Goal: Task Accomplishment & Management: Complete application form

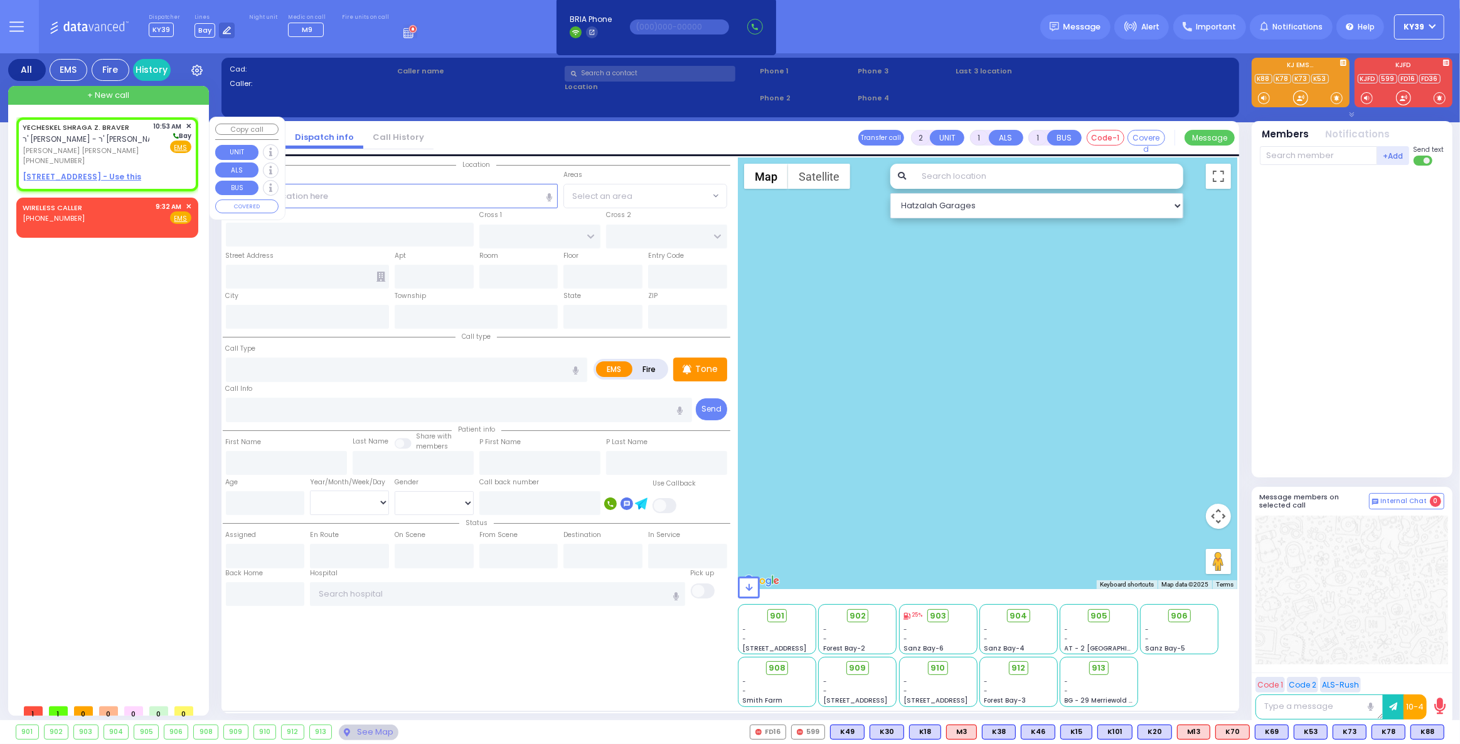
select select
radio input "true"
type input "YECHESKEL SHRAGA Z."
type input "BRAVER"
select select
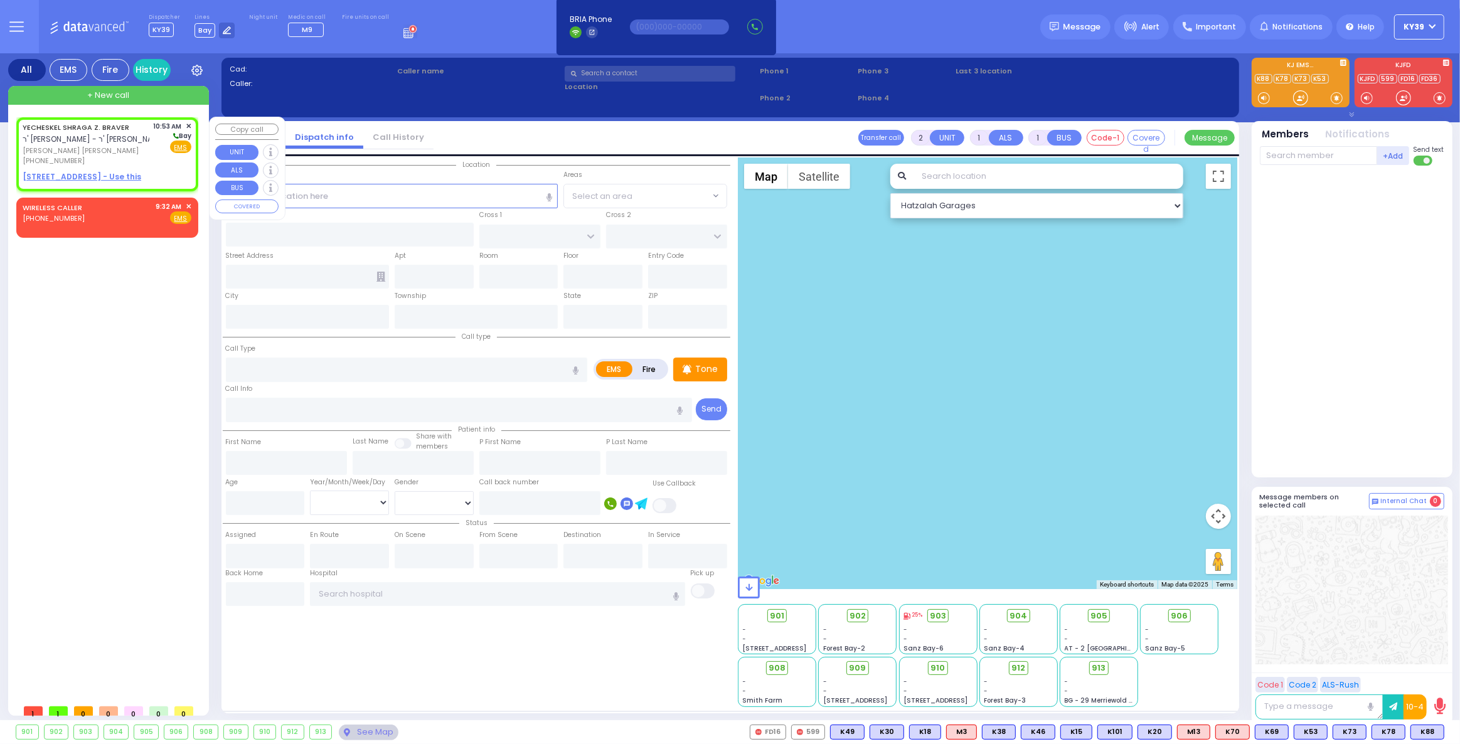
type input "10:53"
select select "Hatzalah Garages"
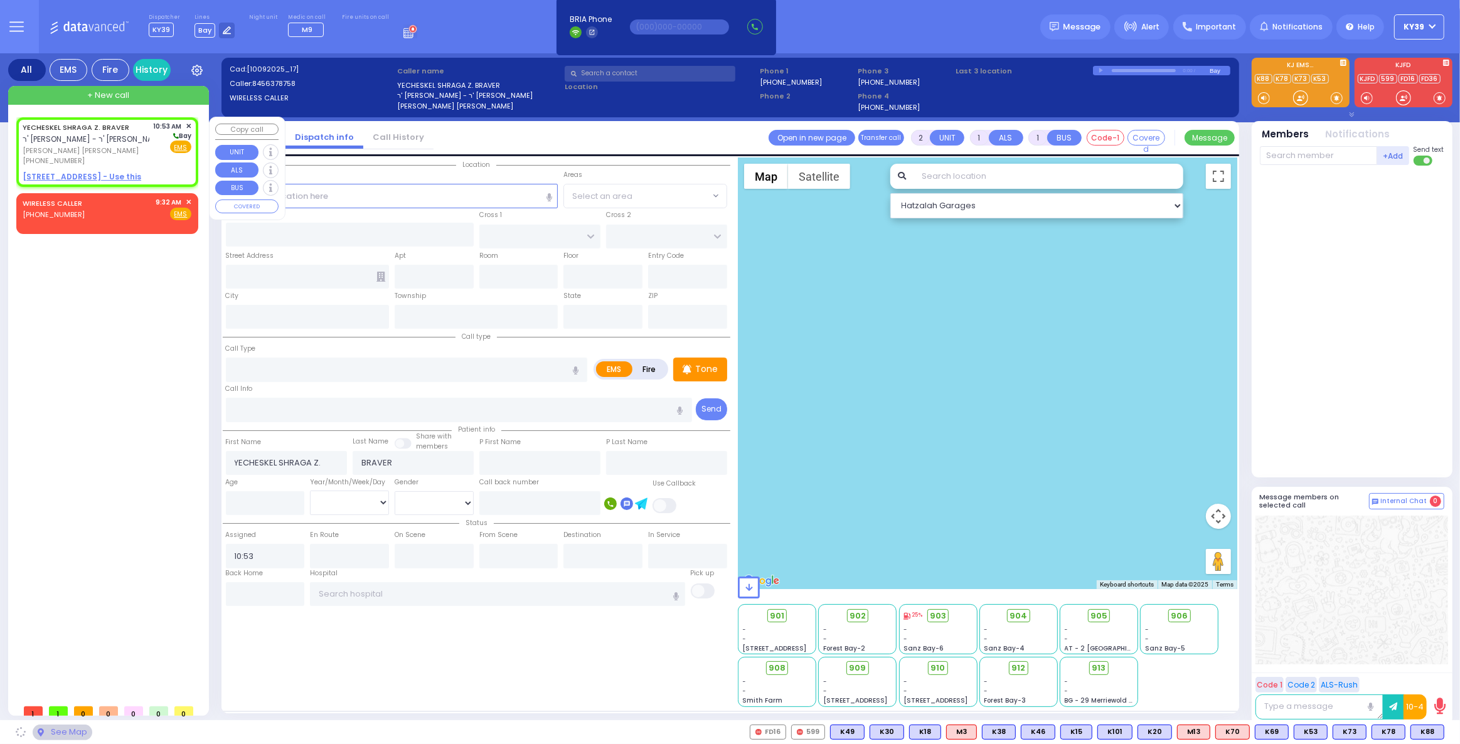
select select
radio input "true"
select select
select select "Hatzalah Garages"
click at [117, 174] on u "[STREET_ADDRESS] - Use this" at bounding box center [82, 176] width 119 height 11
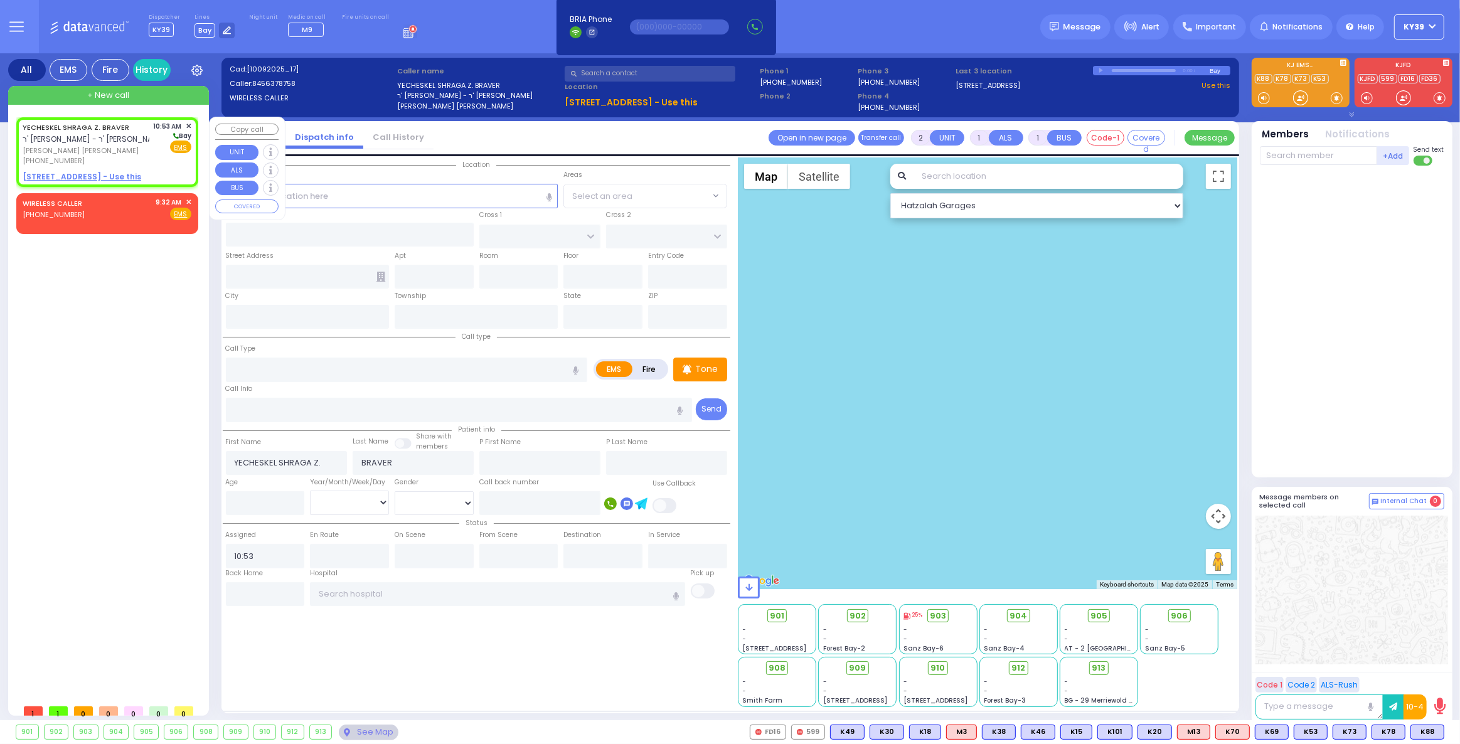
select select
radio input "true"
select select
select select "Hatzalah Garages"
select select
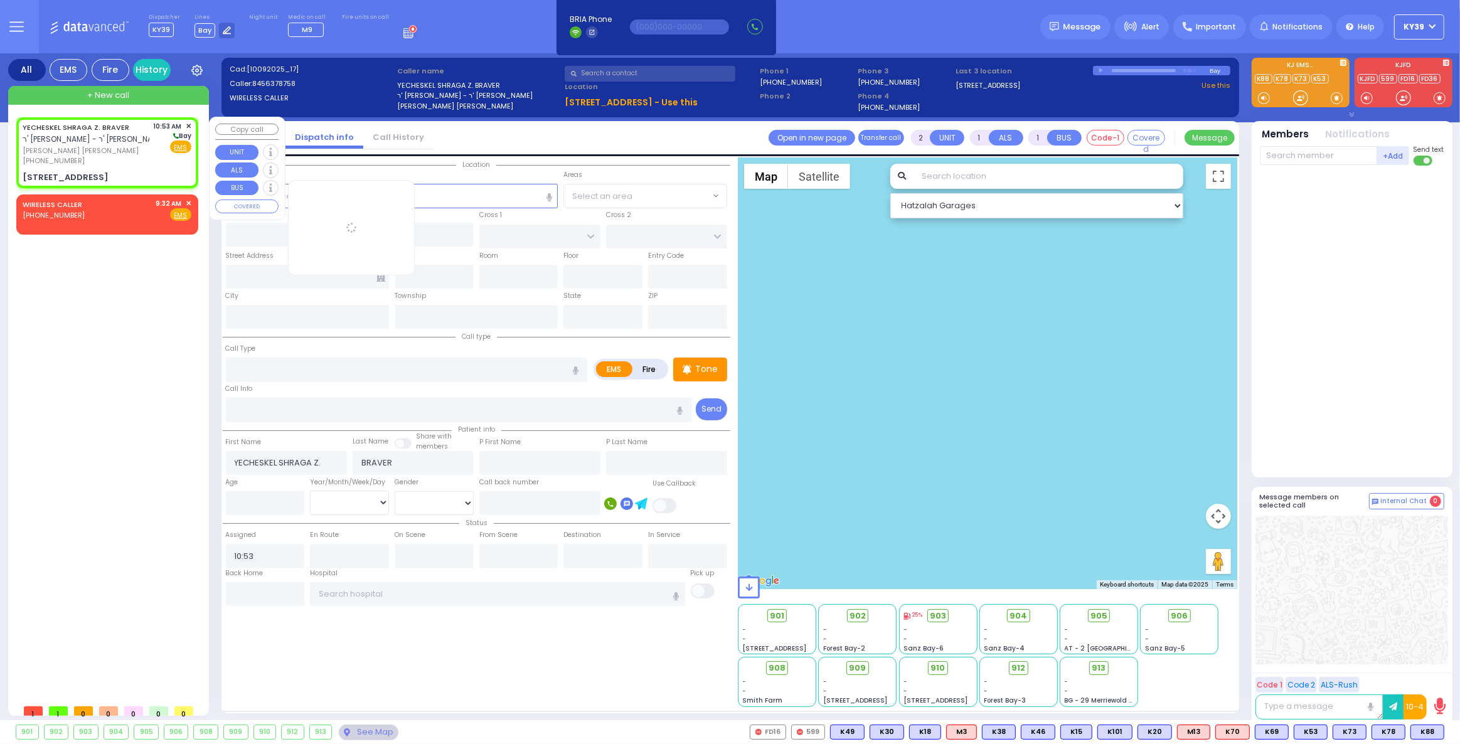
radio input "true"
select select
select select "Hatzalah Garages"
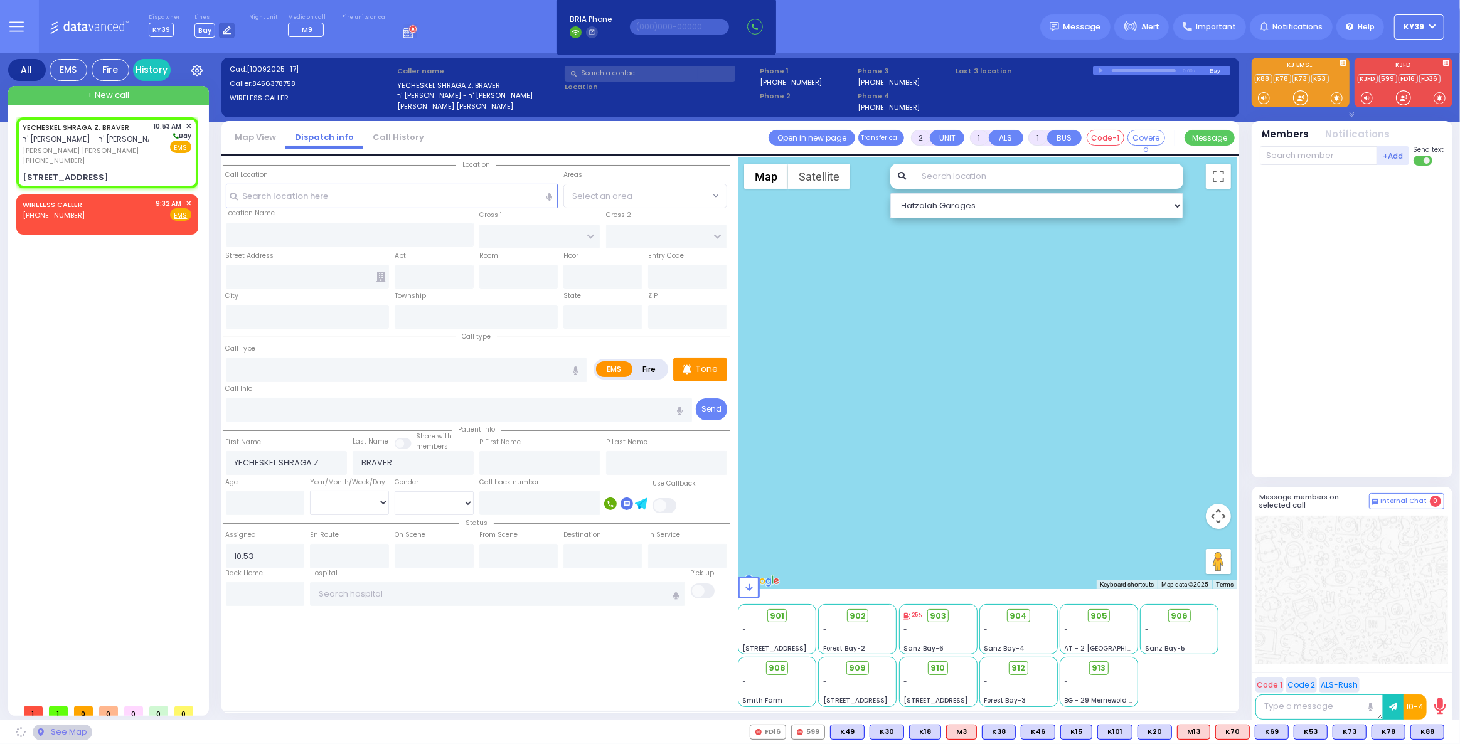
type input "CHUST RD"
type input "[GEOGRAPHIC_DATA]"
type input "[STREET_ADDRESS]"
type input "206"
type input "[PERSON_NAME]"
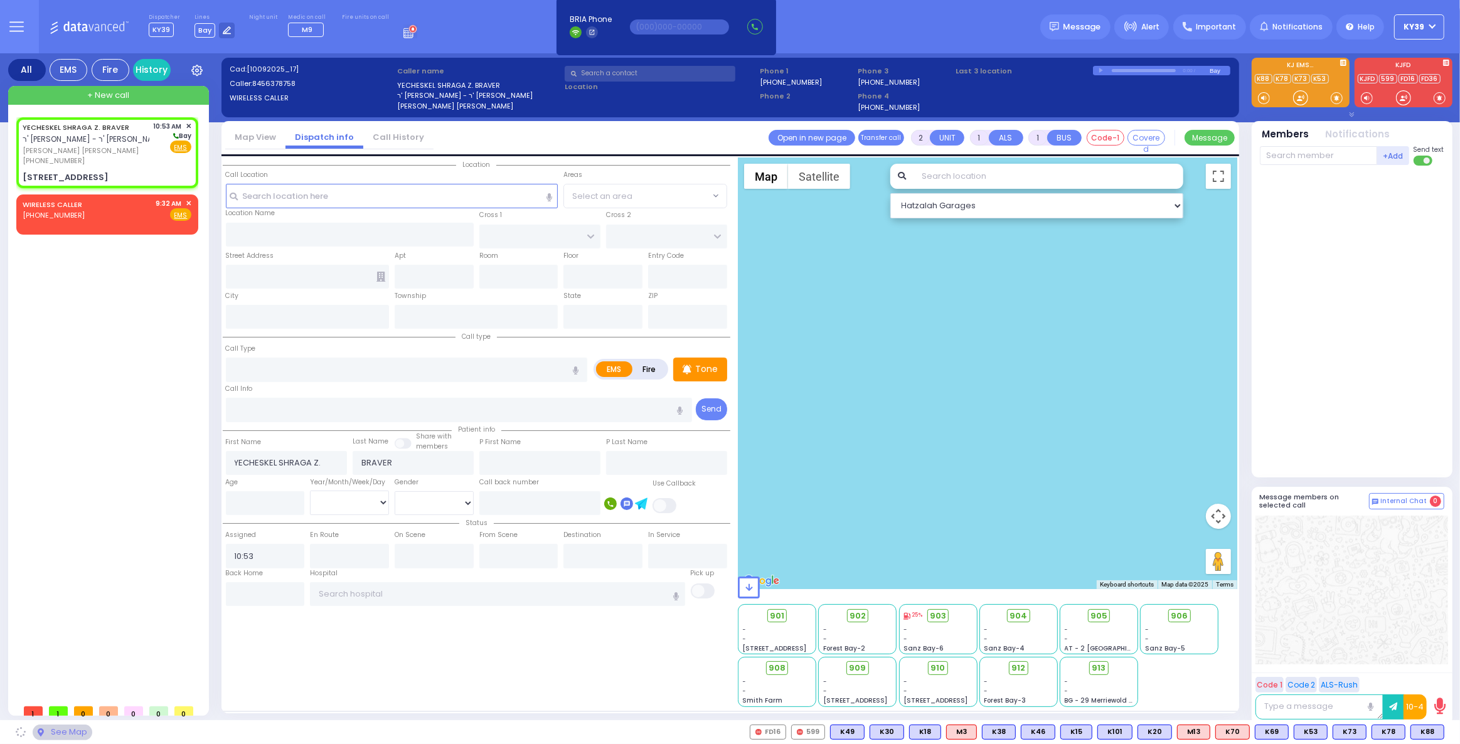
type input "[US_STATE]"
type input "10950"
select select "VYOEL MOSHE"
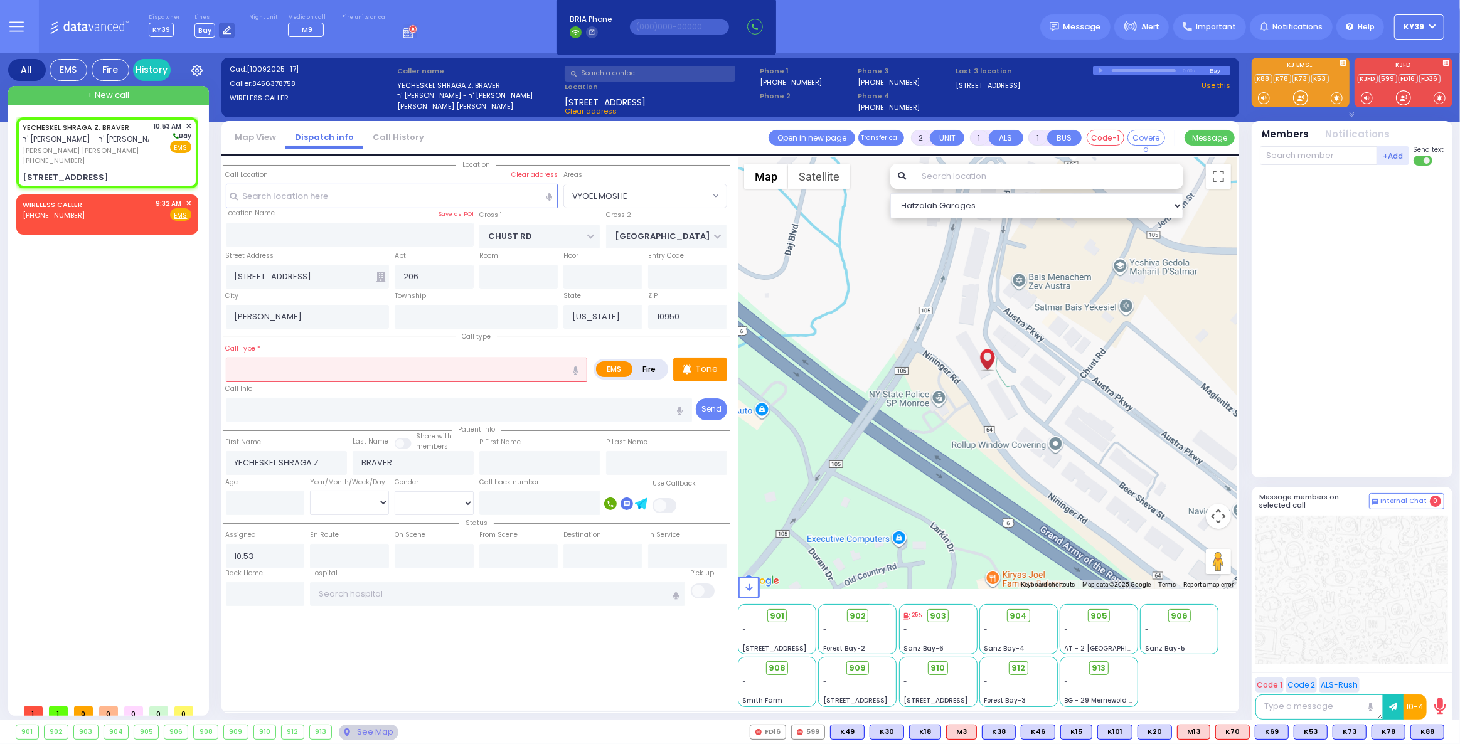
click at [259, 371] on input "text" at bounding box center [407, 370] width 362 height 24
select select
radio input "true"
select select
select select "Hatzalah Garages"
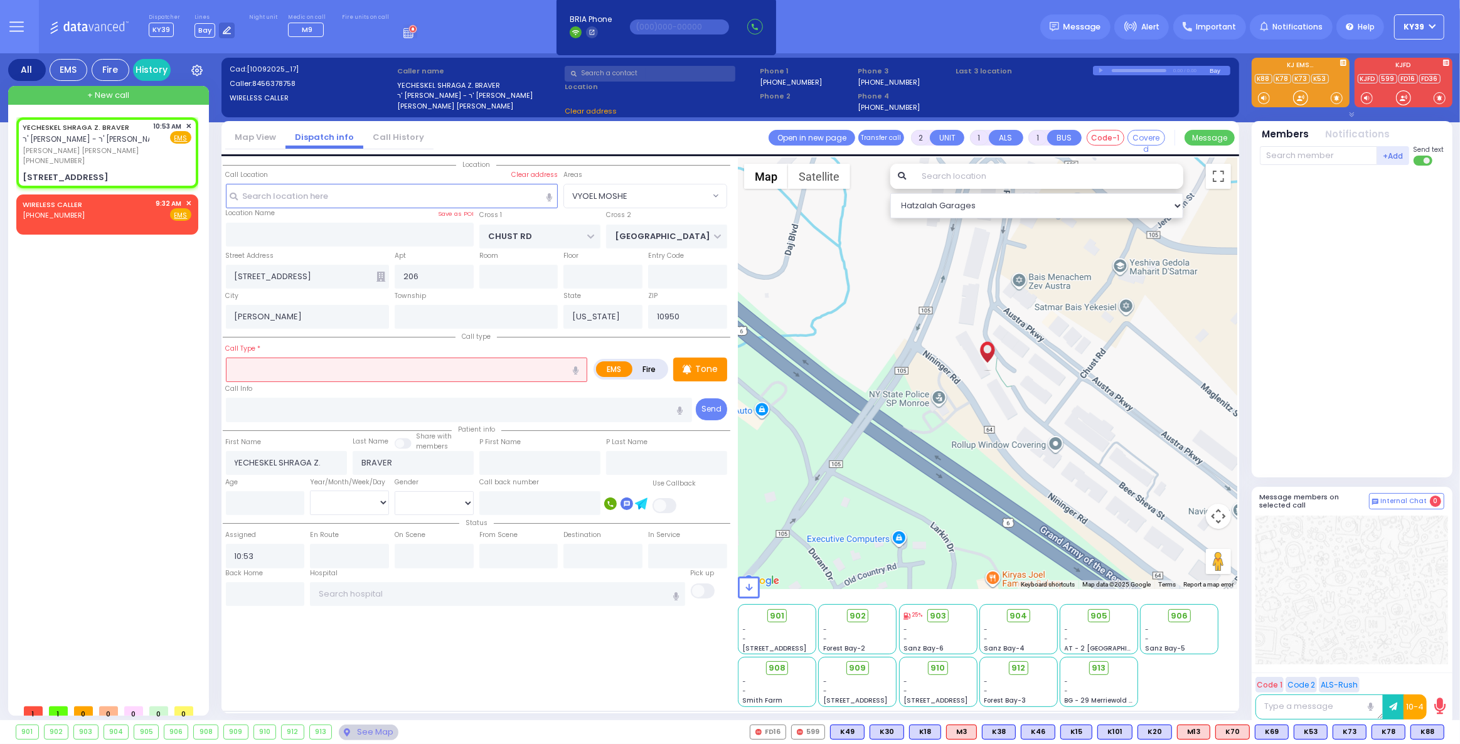
select select "VYOEL MOSHE"
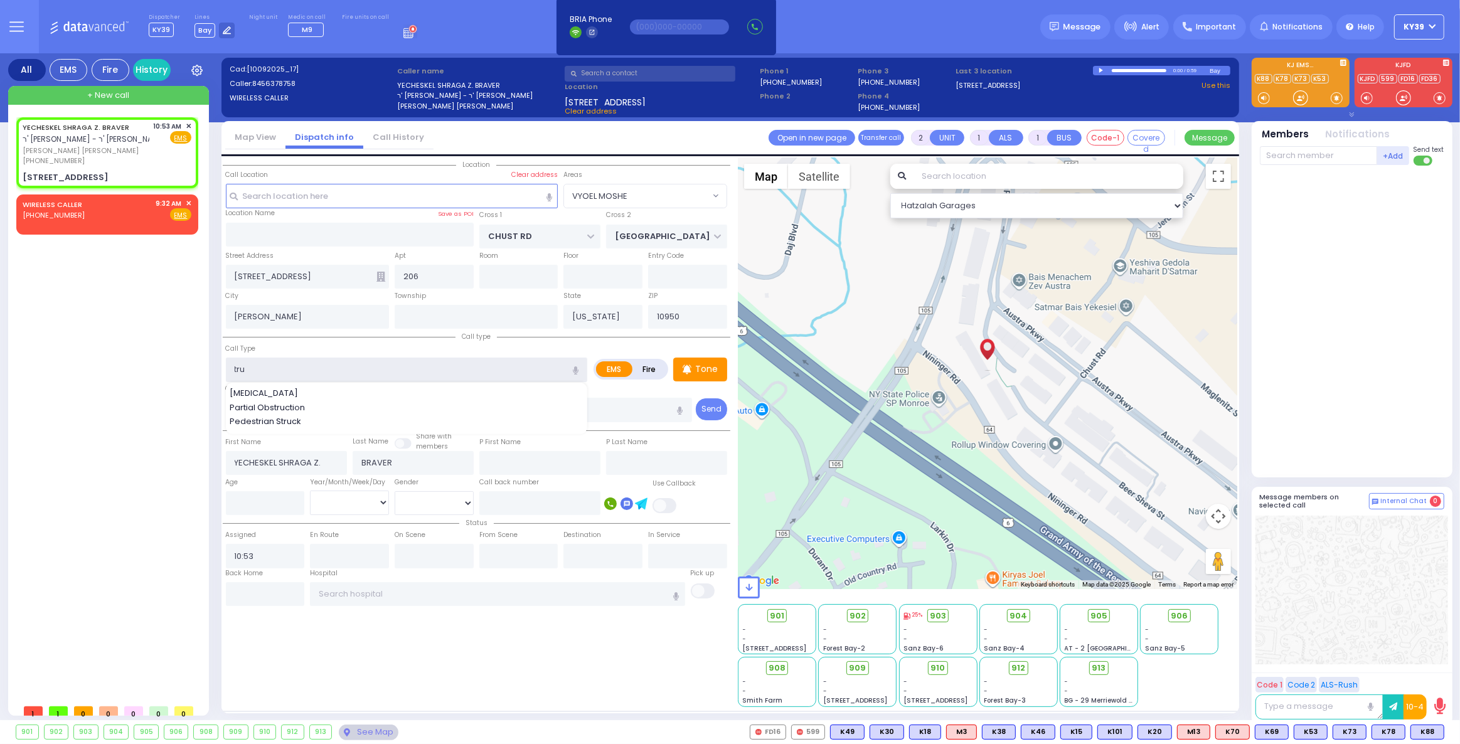
type input "tr"
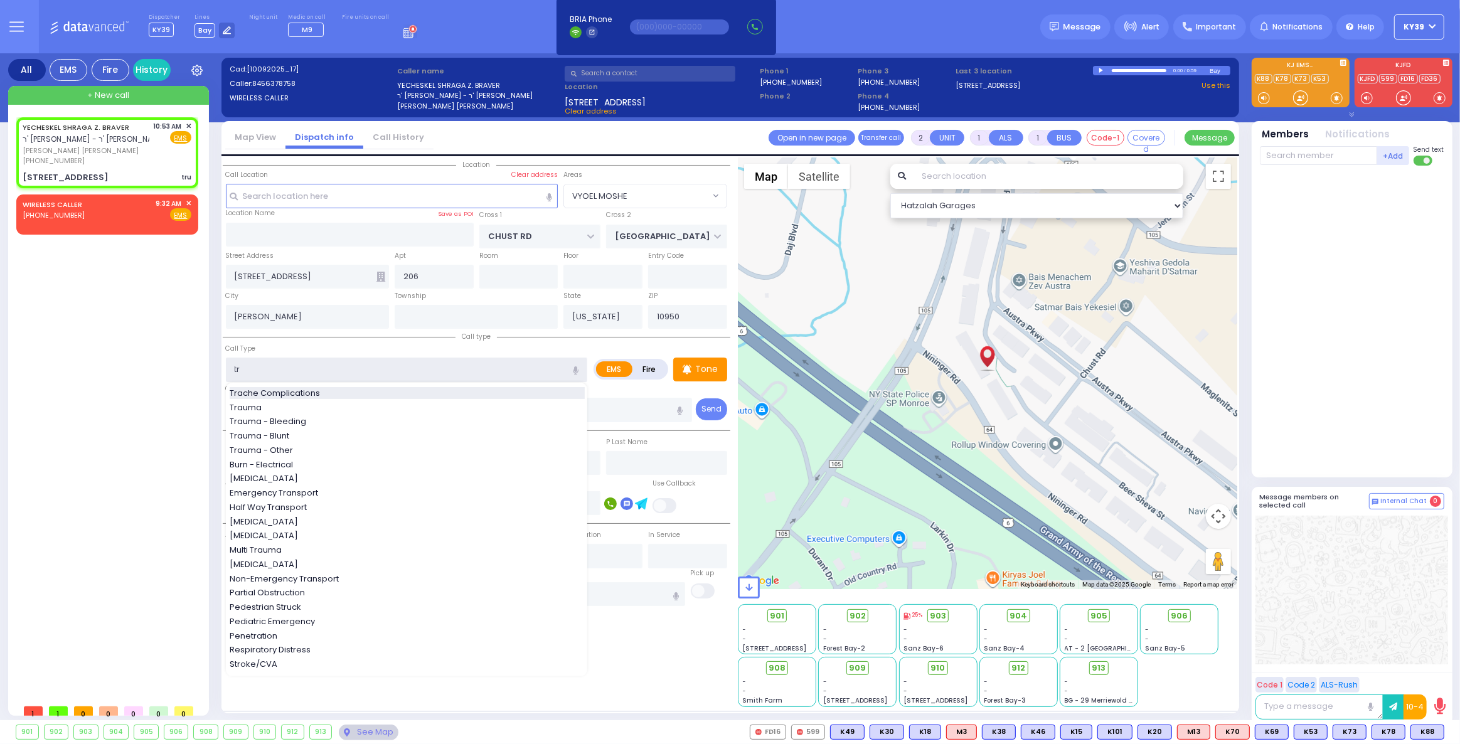
select select
radio input "true"
select select
select select "Hatzalah Garages"
select select "VYOEL MOSHE"
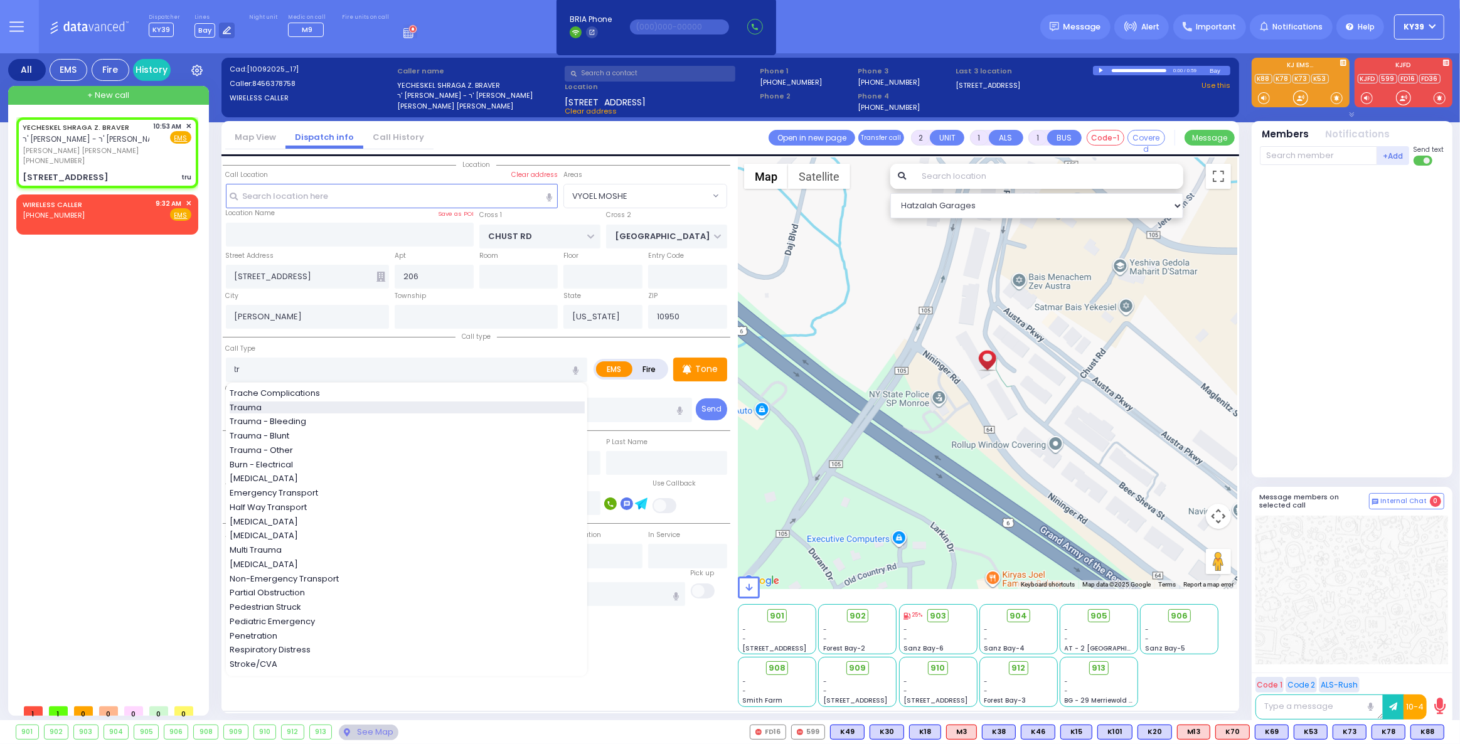
click at [265, 405] on div "Trauma" at bounding box center [407, 408] width 355 height 13
type input "Trauma"
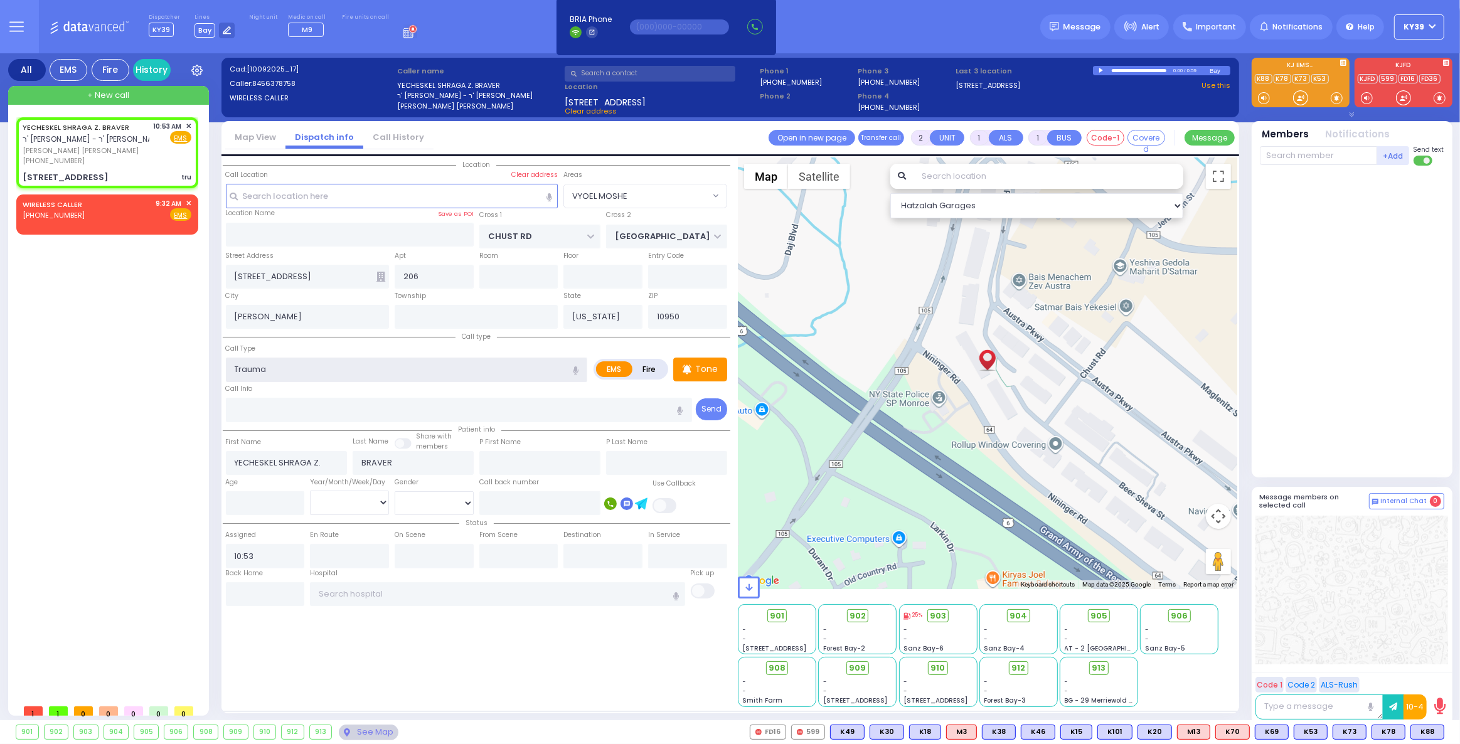
type input "0"
select select
radio input "true"
select select
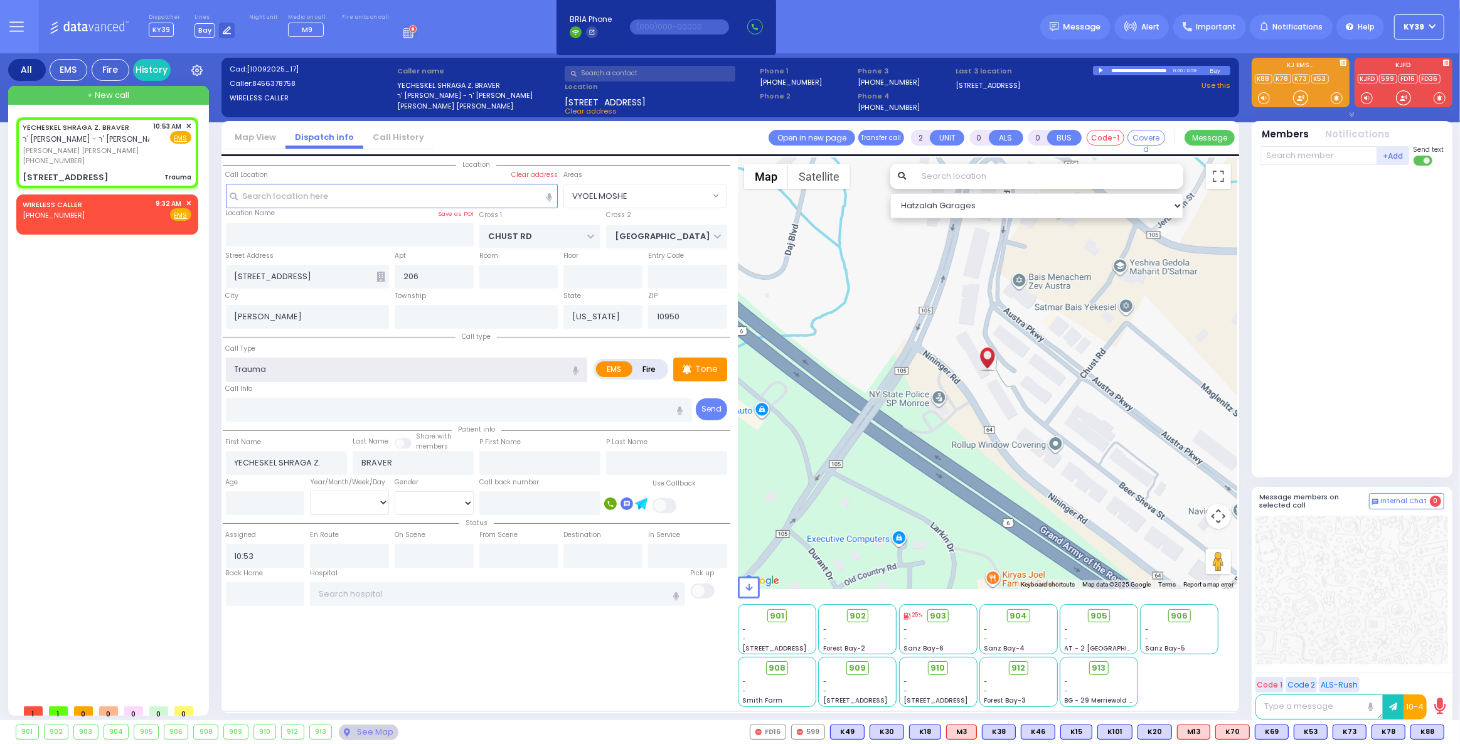
select select "Hatzalah Garages"
select select "VYOEL MOSHE"
click at [252, 500] on input "number" at bounding box center [265, 503] width 79 height 24
select select
radio input "true"
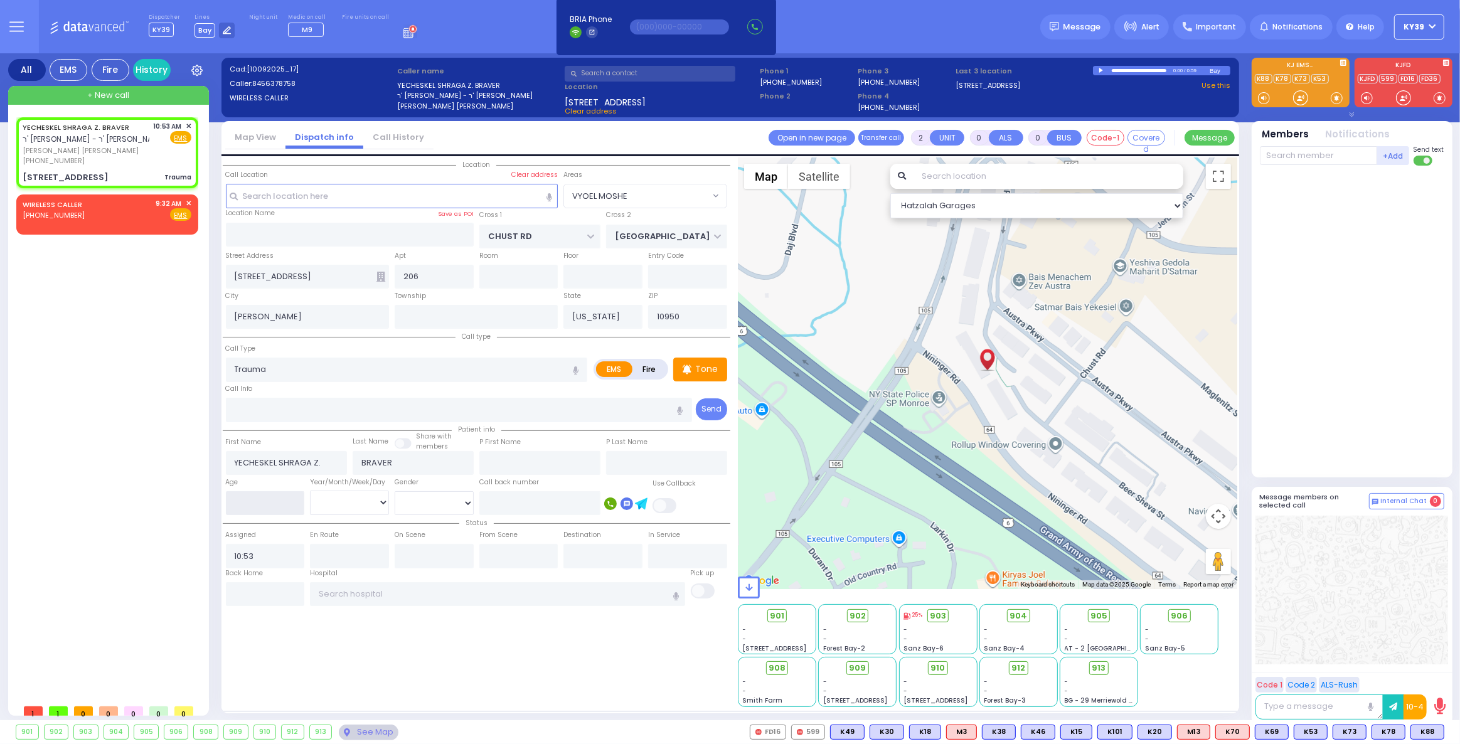
select select
select select "Hatzalah Garages"
select select "VYOEL MOSHE"
type input "2"
click at [380, 501] on select "Year Month Week Day" at bounding box center [349, 503] width 79 height 24
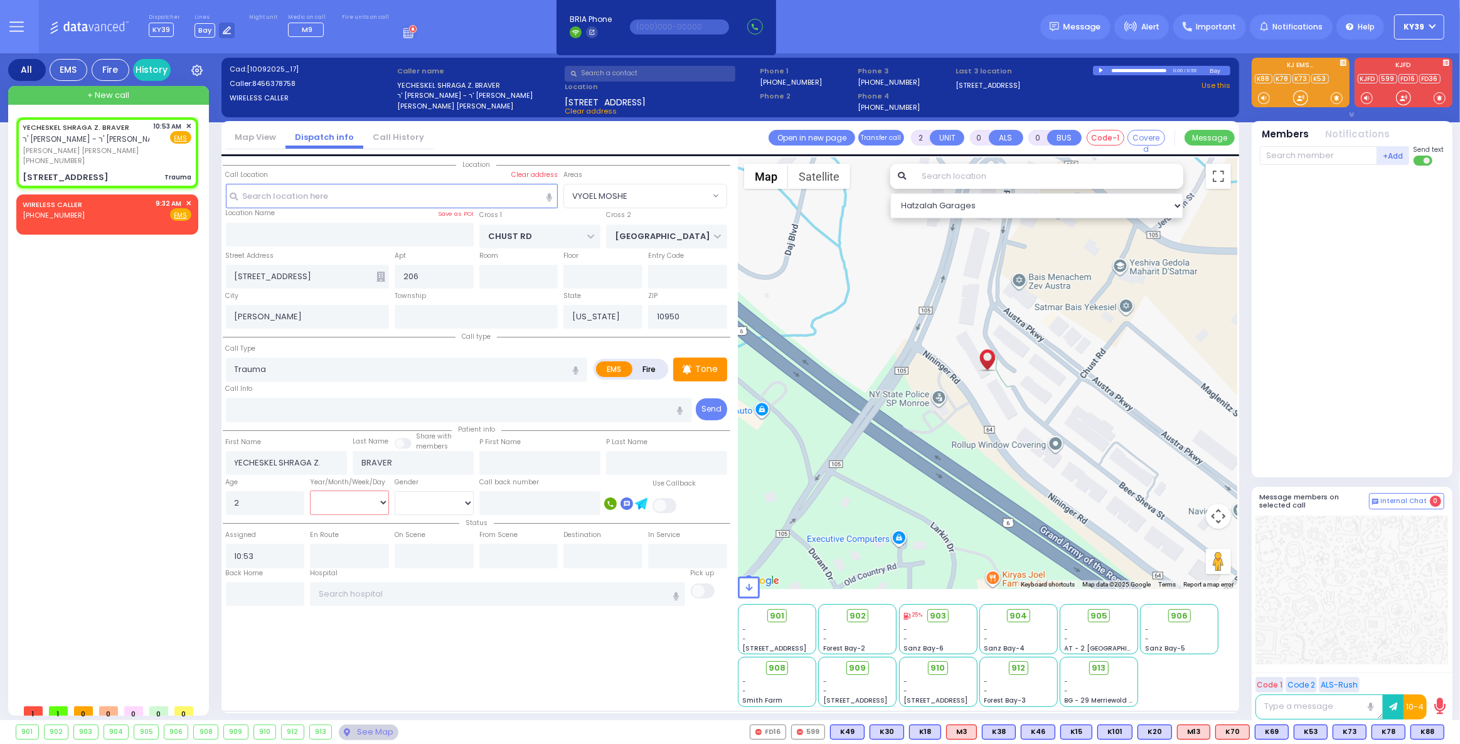
select select
radio input "true"
select select
select select "Hatzalah Garages"
select select "Year"
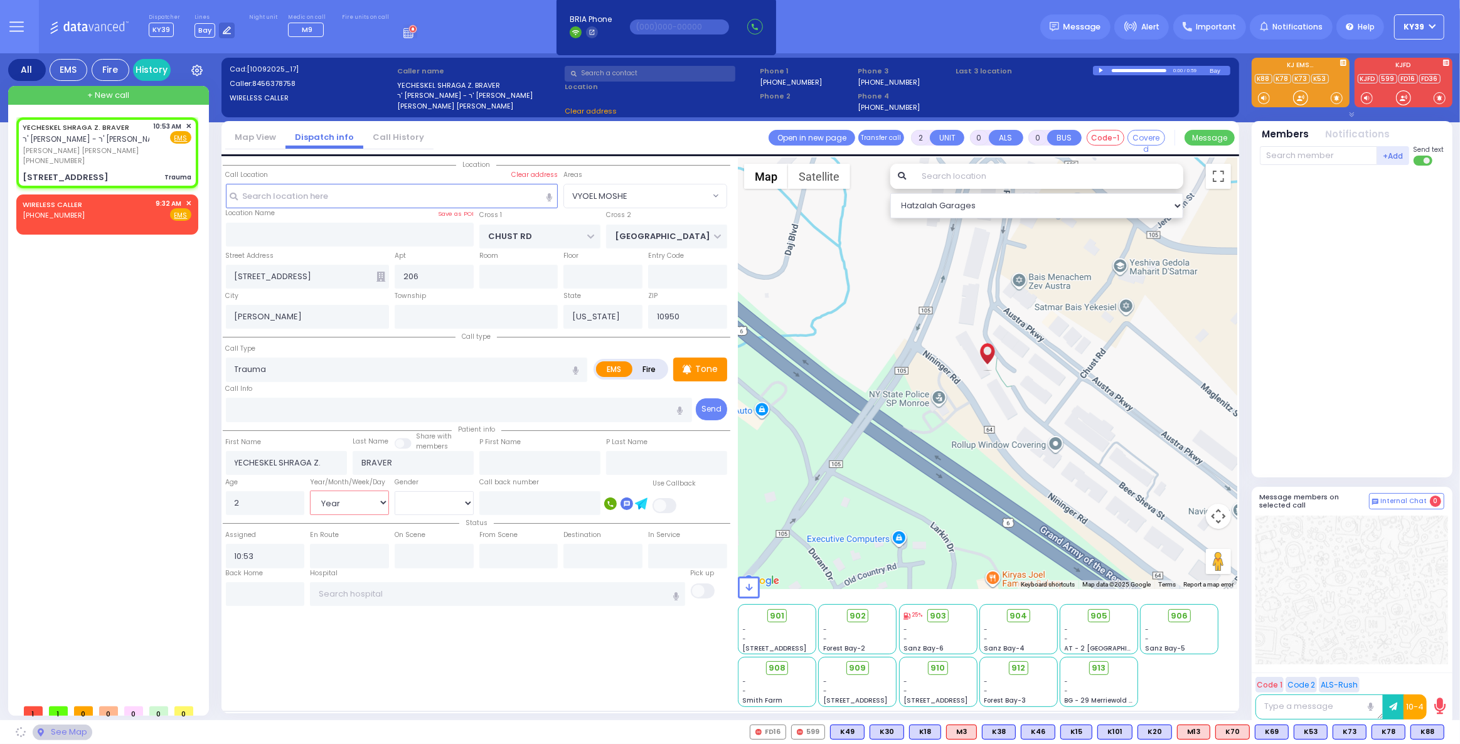
click at [310, 491] on select "Year Month Week Day" at bounding box center [349, 503] width 79 height 24
select select "VYOEL MOSHE"
click at [194, 547] on div "YECHESKEL SHRAGA Z. BRAVER ר' [PERSON_NAME] - ר' [PERSON_NAME] [PERSON_NAME] [P…" at bounding box center [109, 407] width 187 height 581
select select
radio input "true"
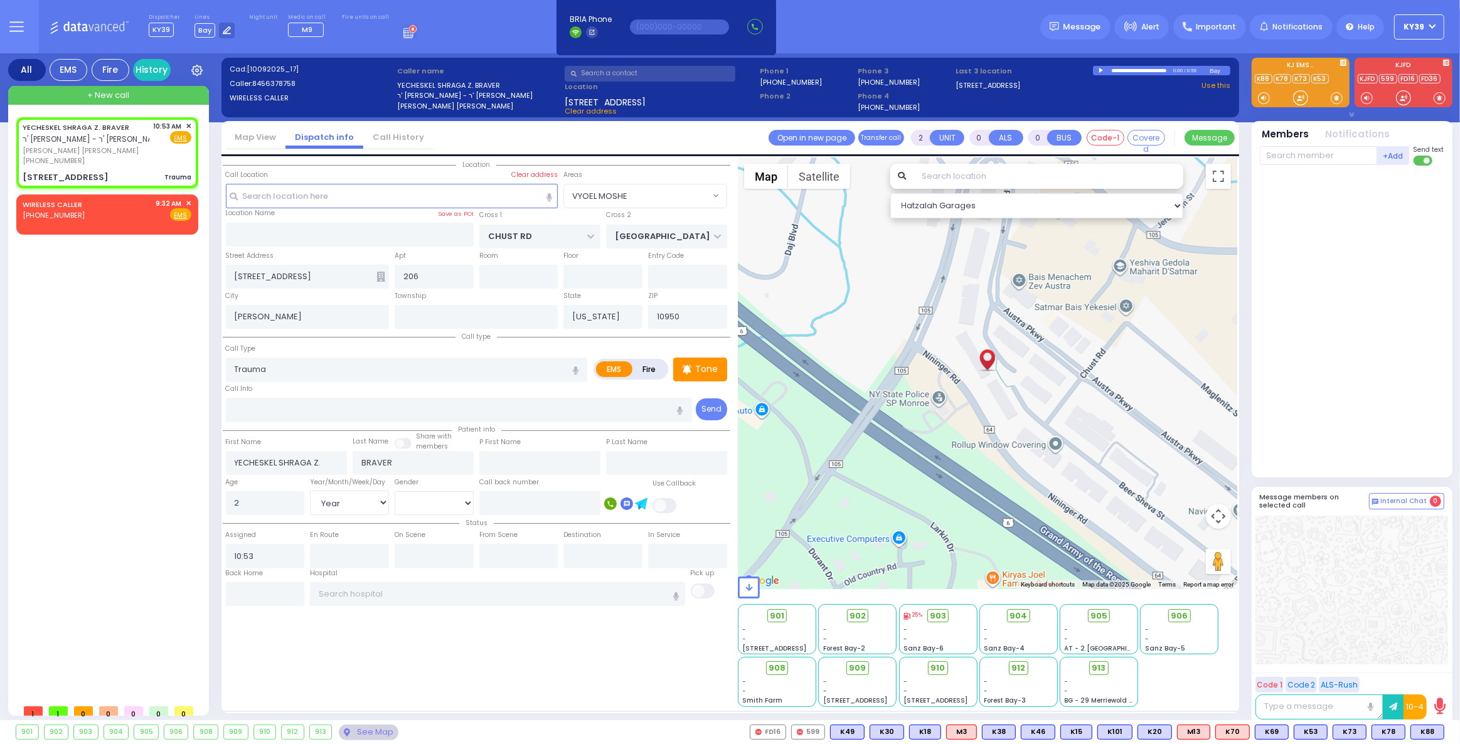
select select "Year"
select select "Hatzalah Garages"
select select "VYOEL MOSHE"
click at [144, 500] on div "YECHESKEL SHRAGA Z. BRAVER ר' [PERSON_NAME] - ר' [PERSON_NAME] [PERSON_NAME] [P…" at bounding box center [109, 407] width 187 height 581
click at [1430, 732] on span "K81" at bounding box center [1428, 732] width 31 height 14
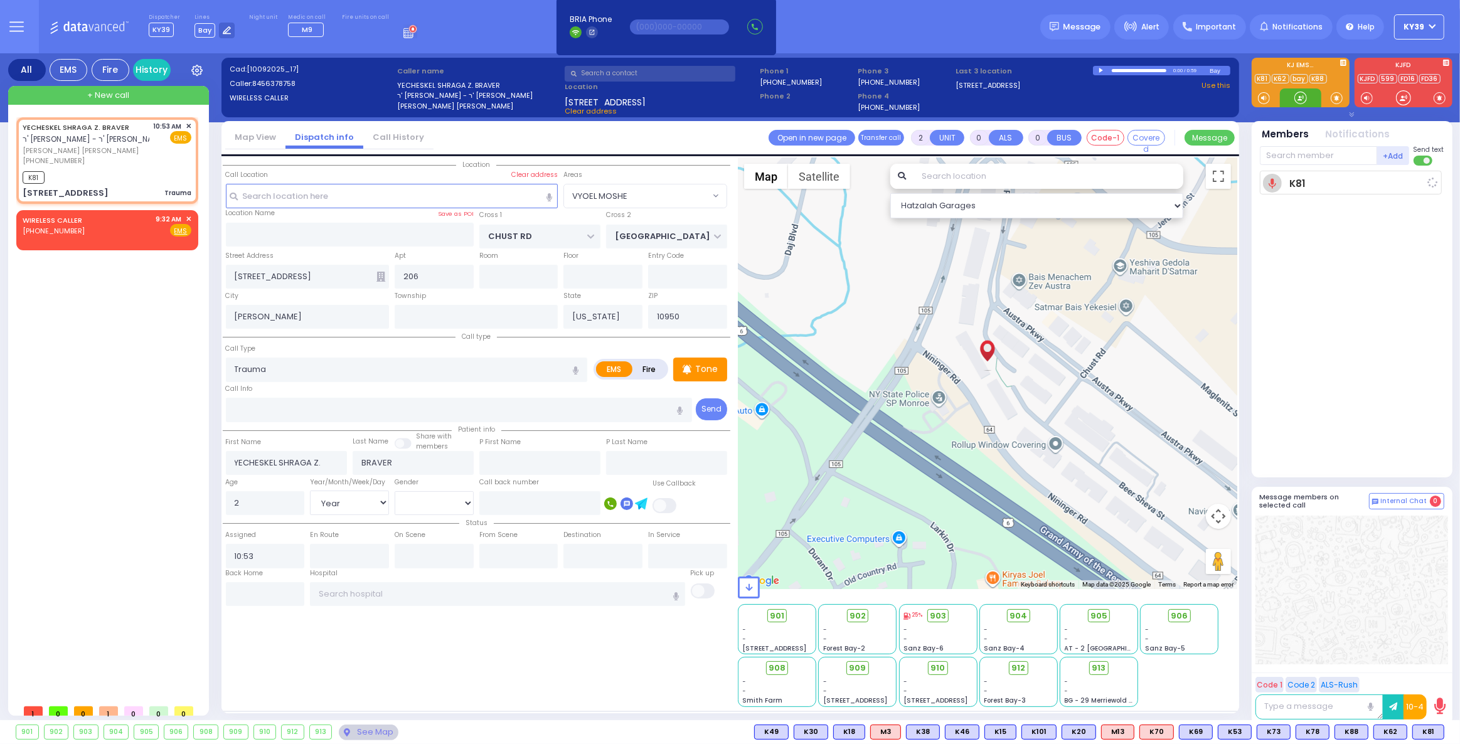
select select
radio input "true"
select select "Year"
type input "10:55"
select select "Hatzalah Garages"
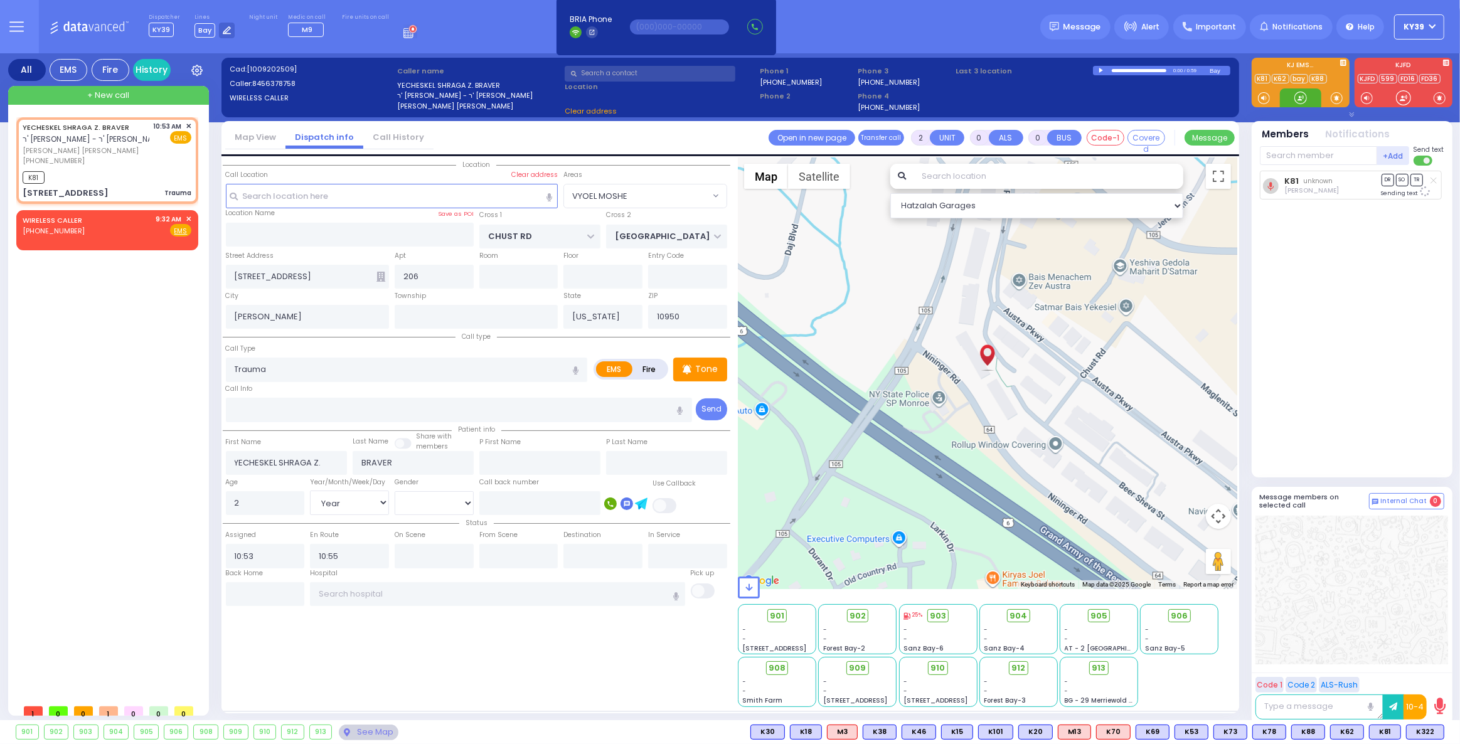
select select "VYOEL MOSHE"
drag, startPoint x: 1433, startPoint y: 725, endPoint x: 1329, endPoint y: 711, distance: 105.2
click at [0, 0] on span "K62" at bounding box center [0, 0] width 0 height 0
select select
radio input "true"
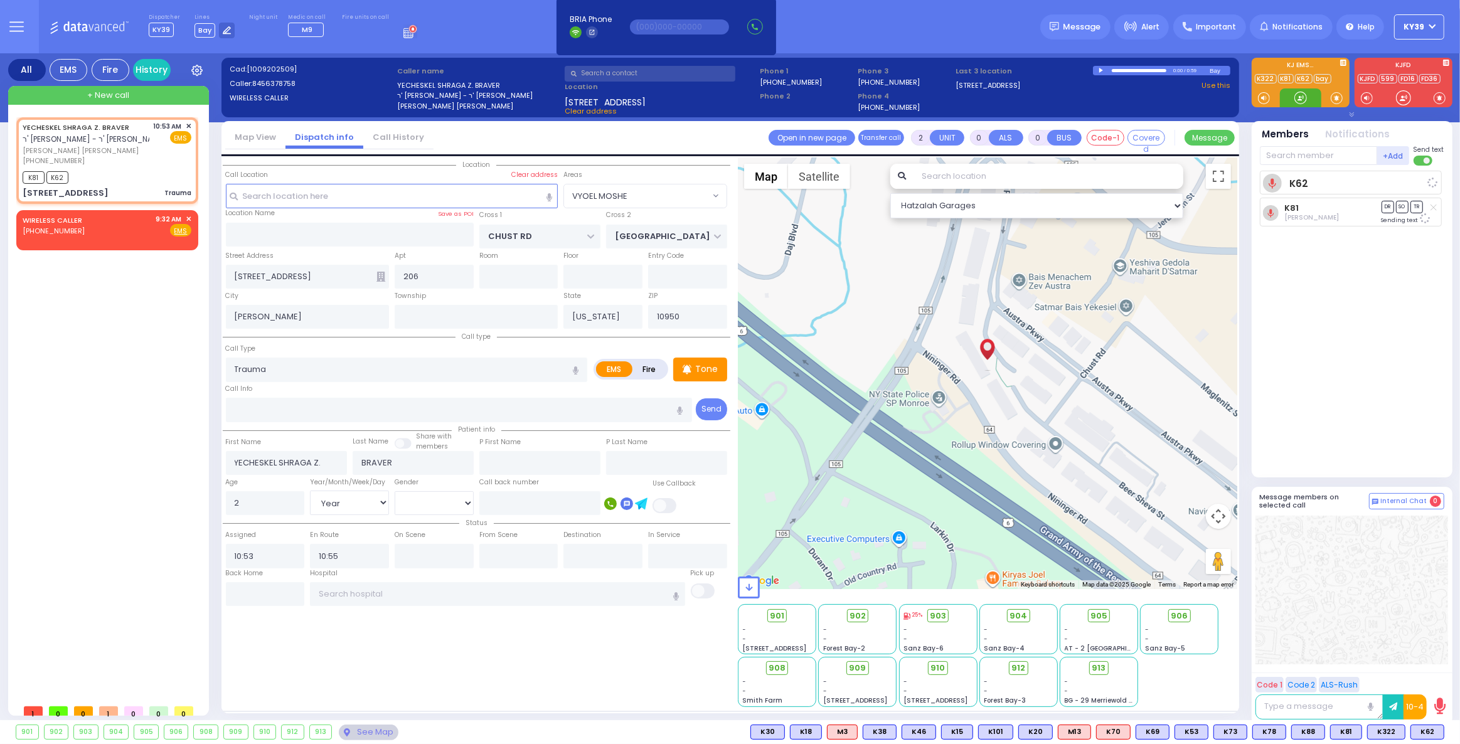
select select "Year"
select select "Hatzalah Garages"
select select "VYOEL MOSHE"
click at [1432, 728] on span "K322" at bounding box center [1425, 732] width 37 height 14
select select
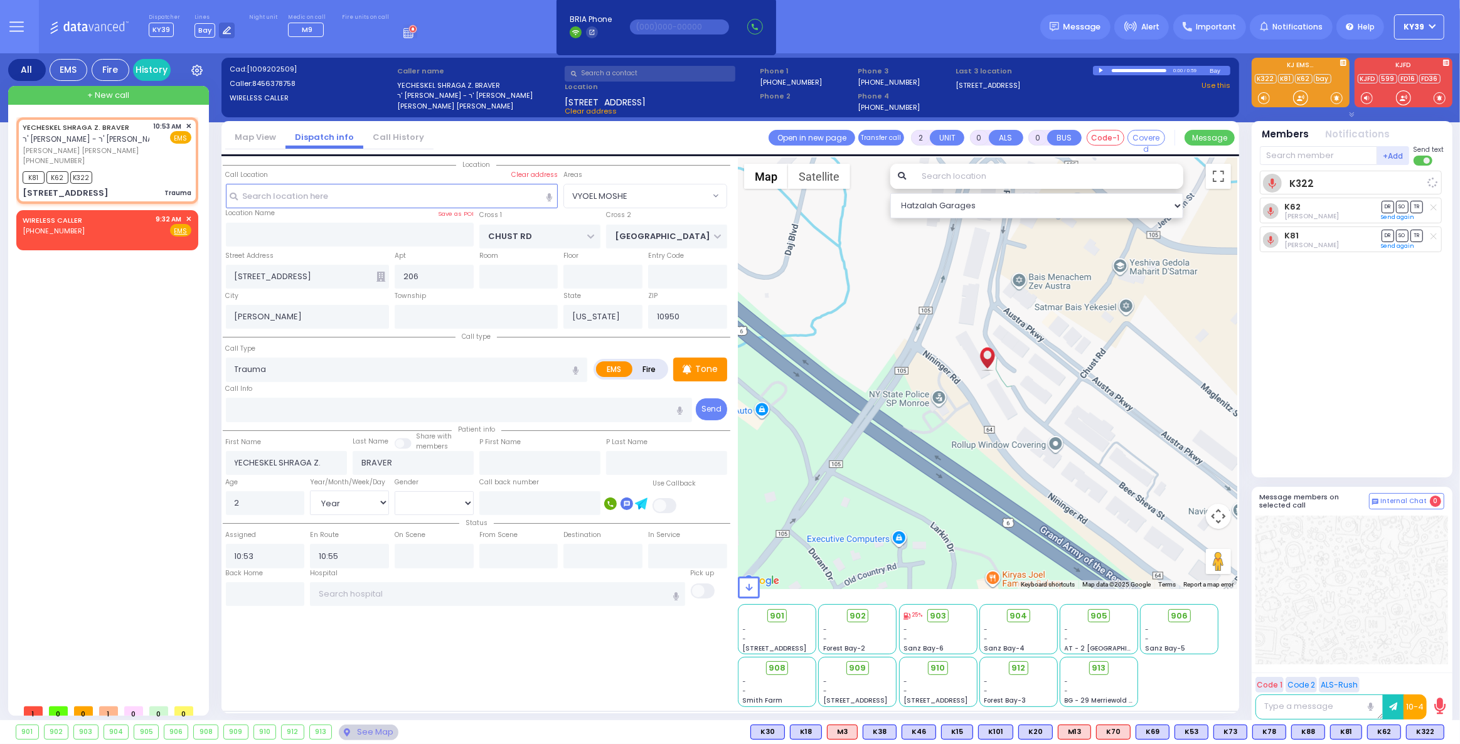
radio input "true"
select select "Year"
select select "Hatzalah Garages"
select select "VYOEL MOSHE"
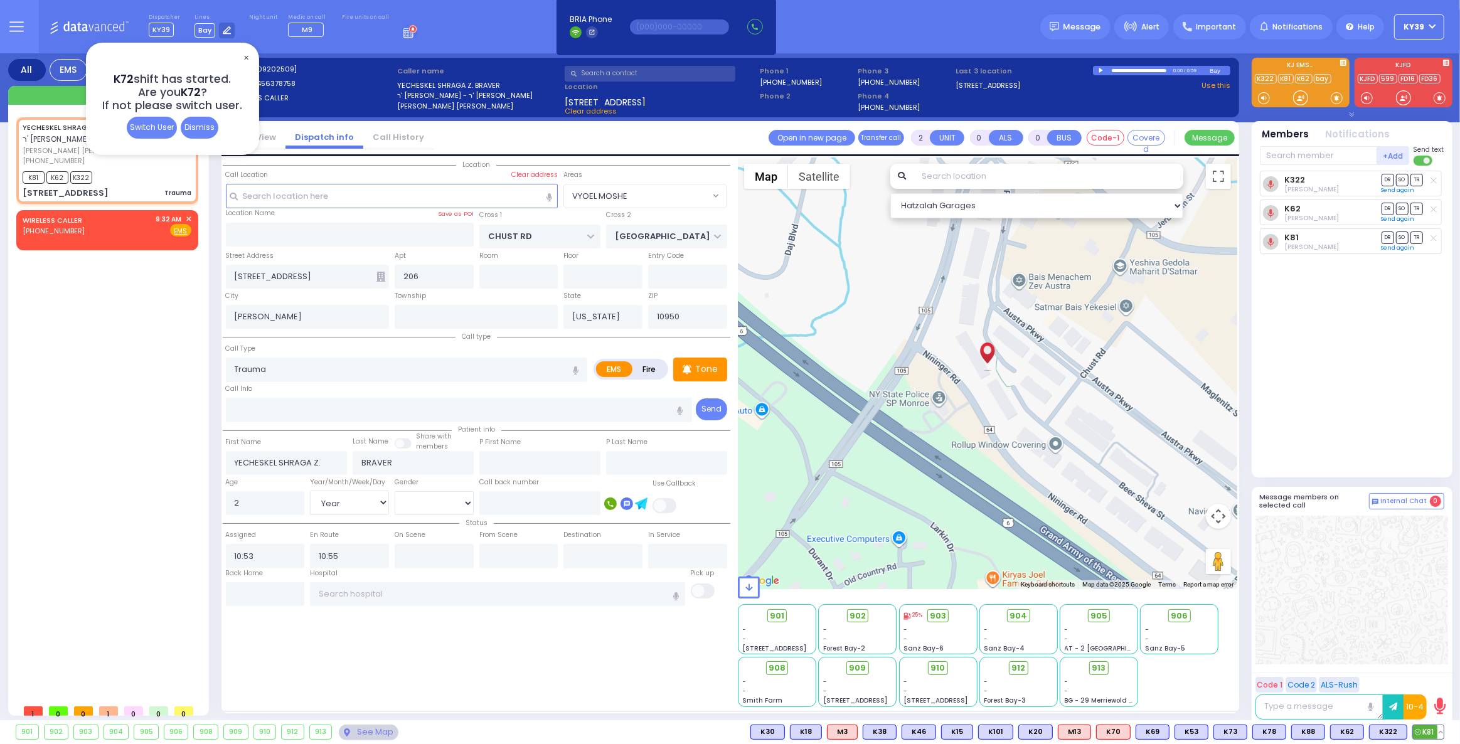
click at [1442, 729] on button at bounding box center [1441, 732] width 6 height 14
click at [1430, 680] on icon at bounding box center [1431, 676] width 13 height 13
click at [242, 57] on span "✕" at bounding box center [246, 58] width 10 height 14
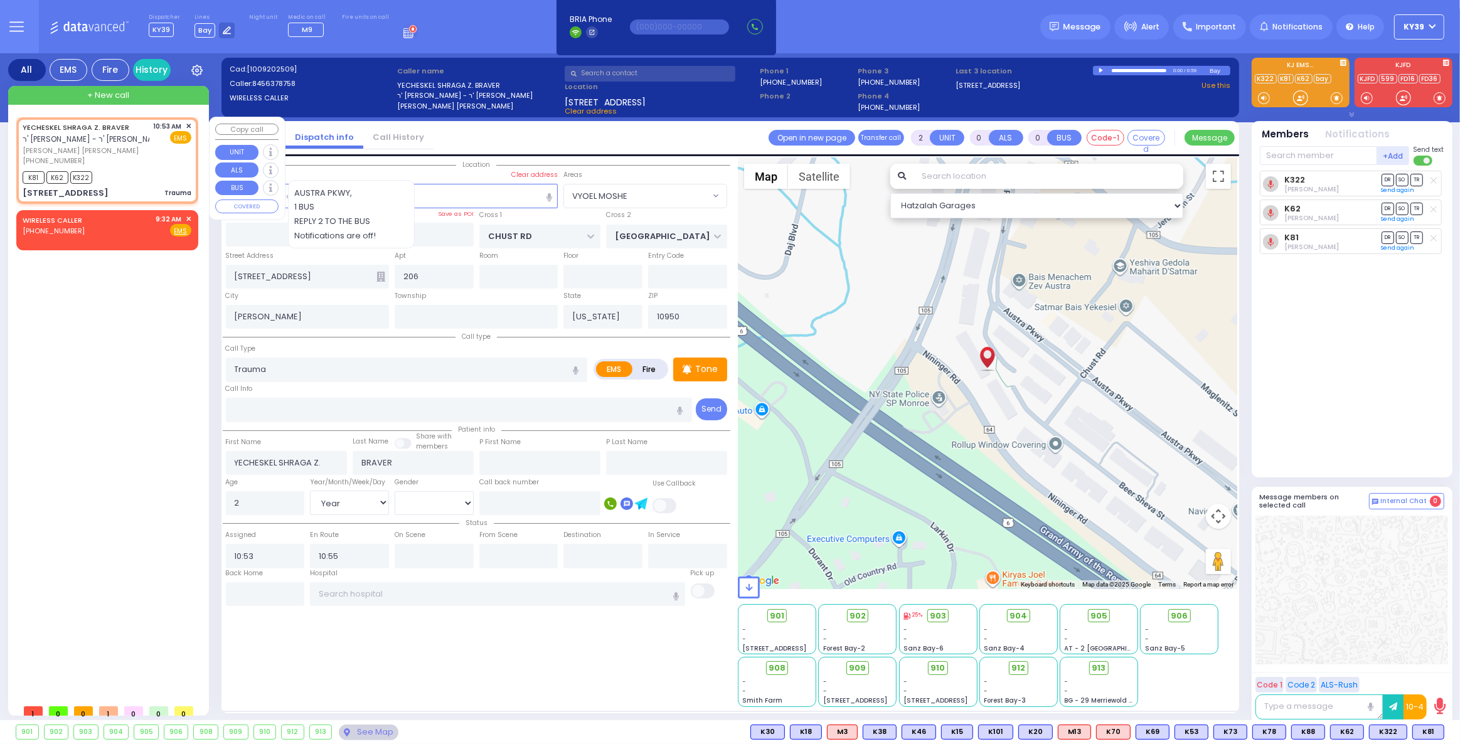
click at [191, 124] on span "✕" at bounding box center [189, 126] width 6 height 11
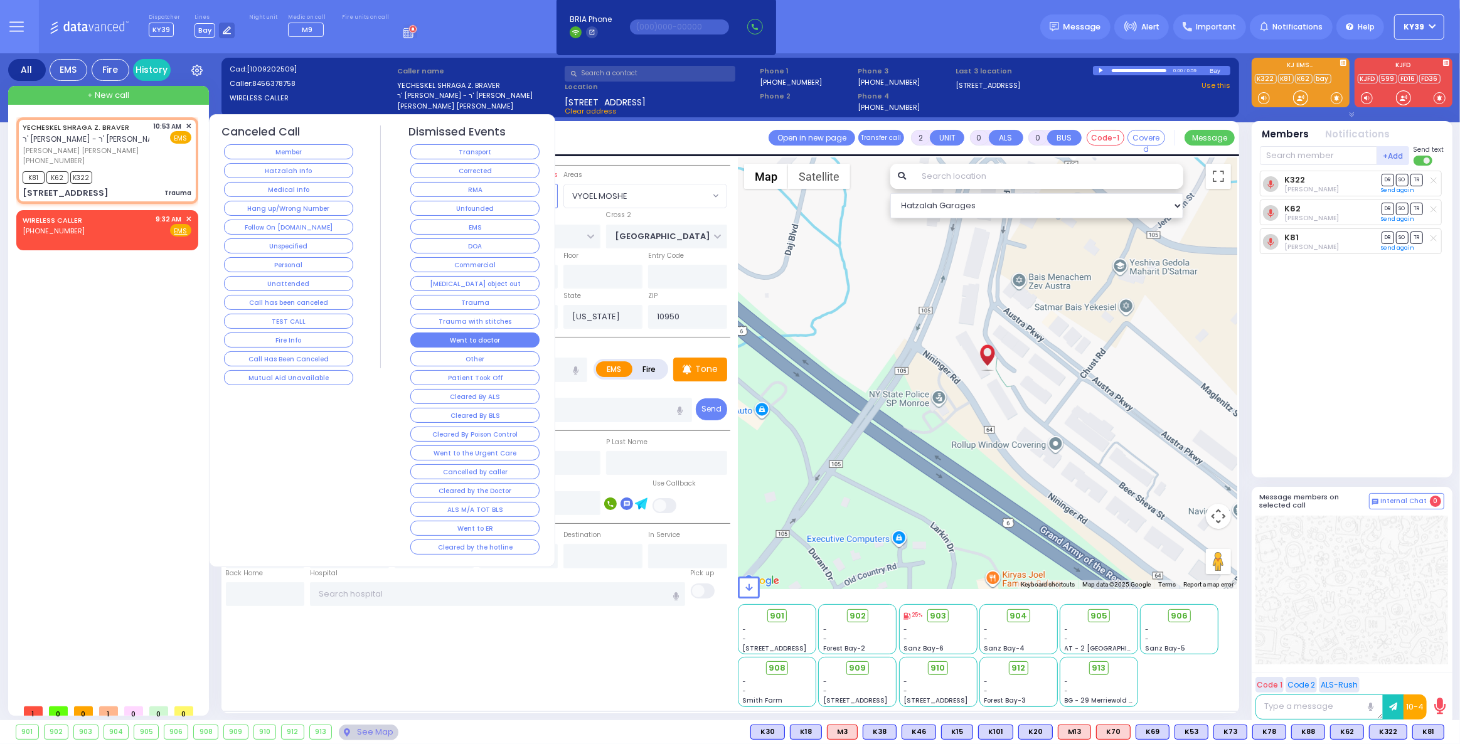
click at [496, 336] on button "Went to doctor" at bounding box center [474, 340] width 129 height 15
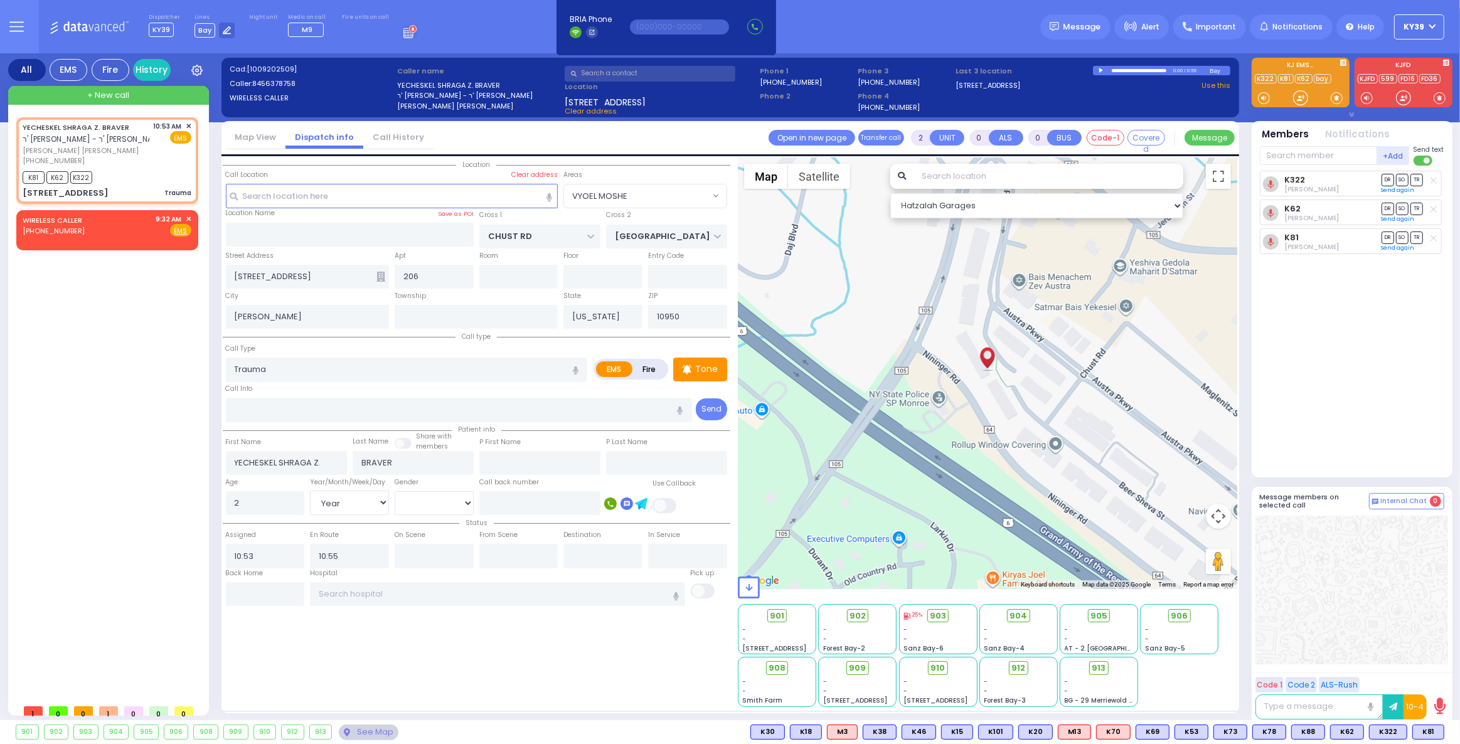
select select
radio input "true"
select select
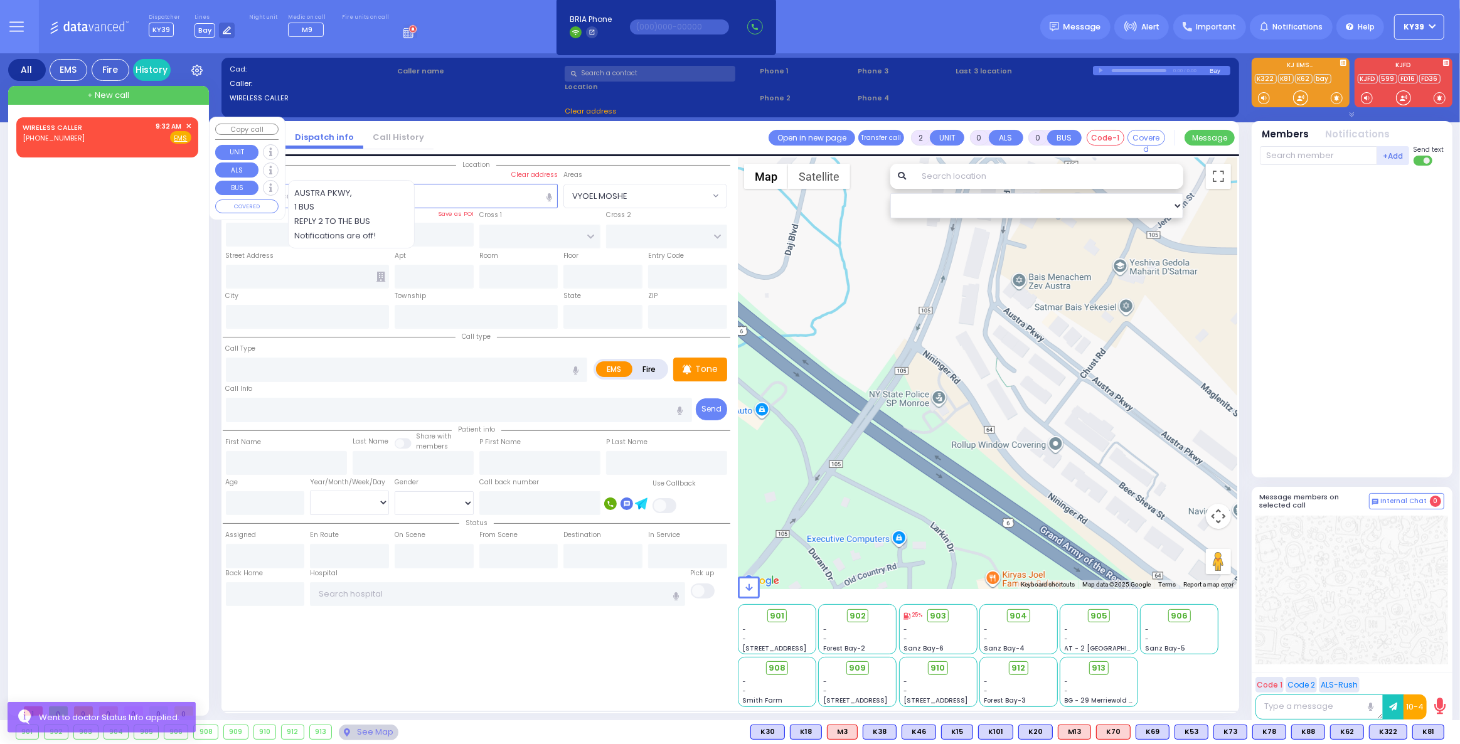
click at [107, 140] on div "WIRELESS CALLER [PHONE_NUMBER] 9:32 AM ✕ Fire EMS" at bounding box center [107, 132] width 169 height 23
type input "1"
select select
radio input "true"
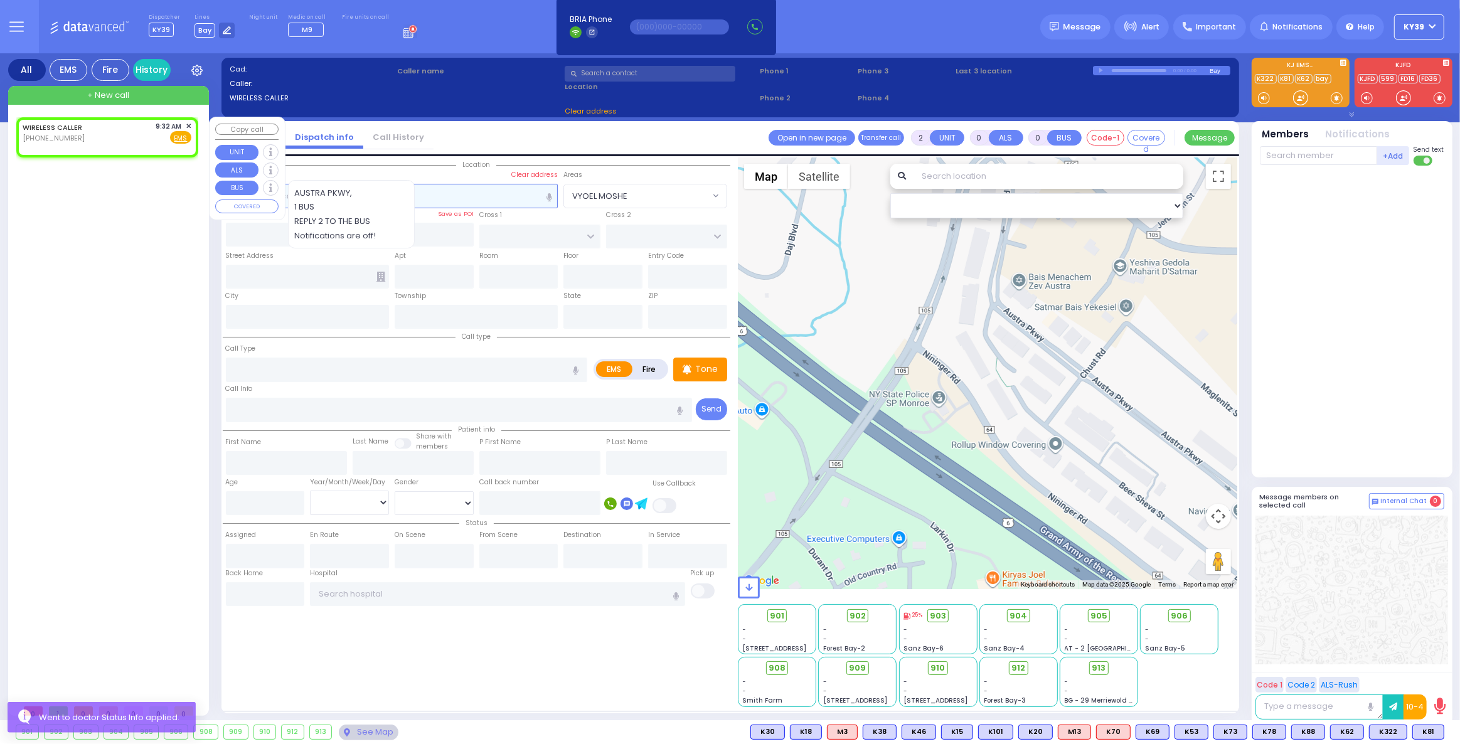
select select
type input "09:32"
select select "Hatzalah Garages"
select select
radio input "true"
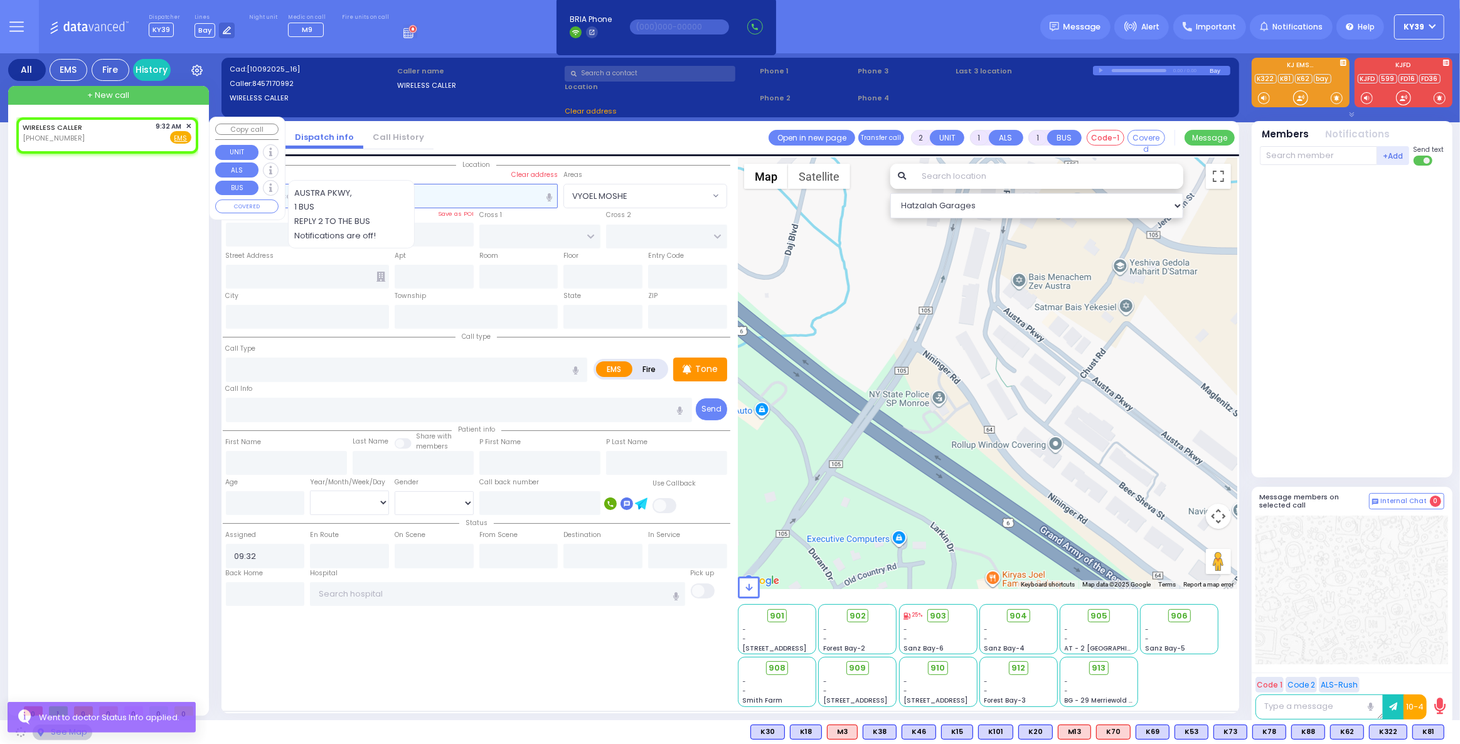
select select
select select "Hatzalah Garages"
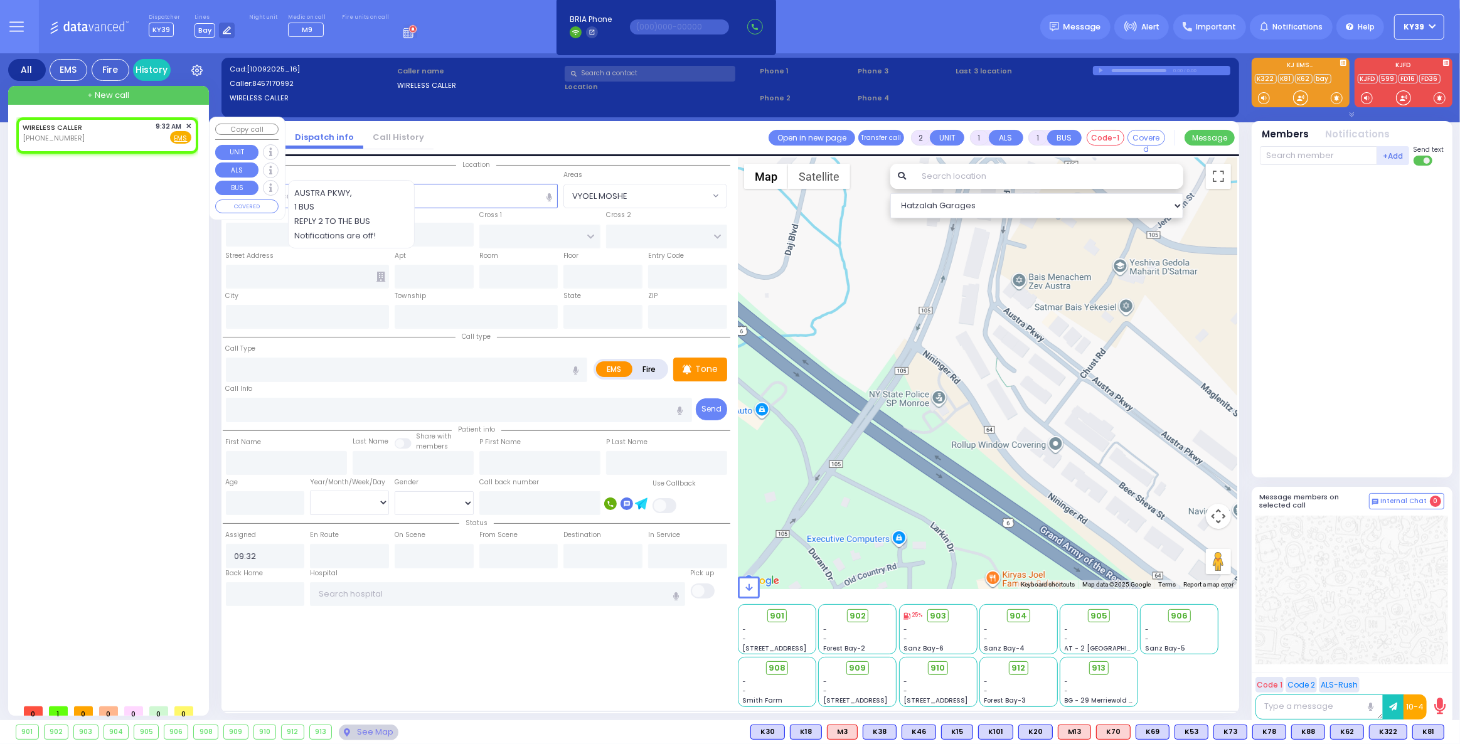
click at [189, 125] on span "✕" at bounding box center [189, 126] width 6 height 11
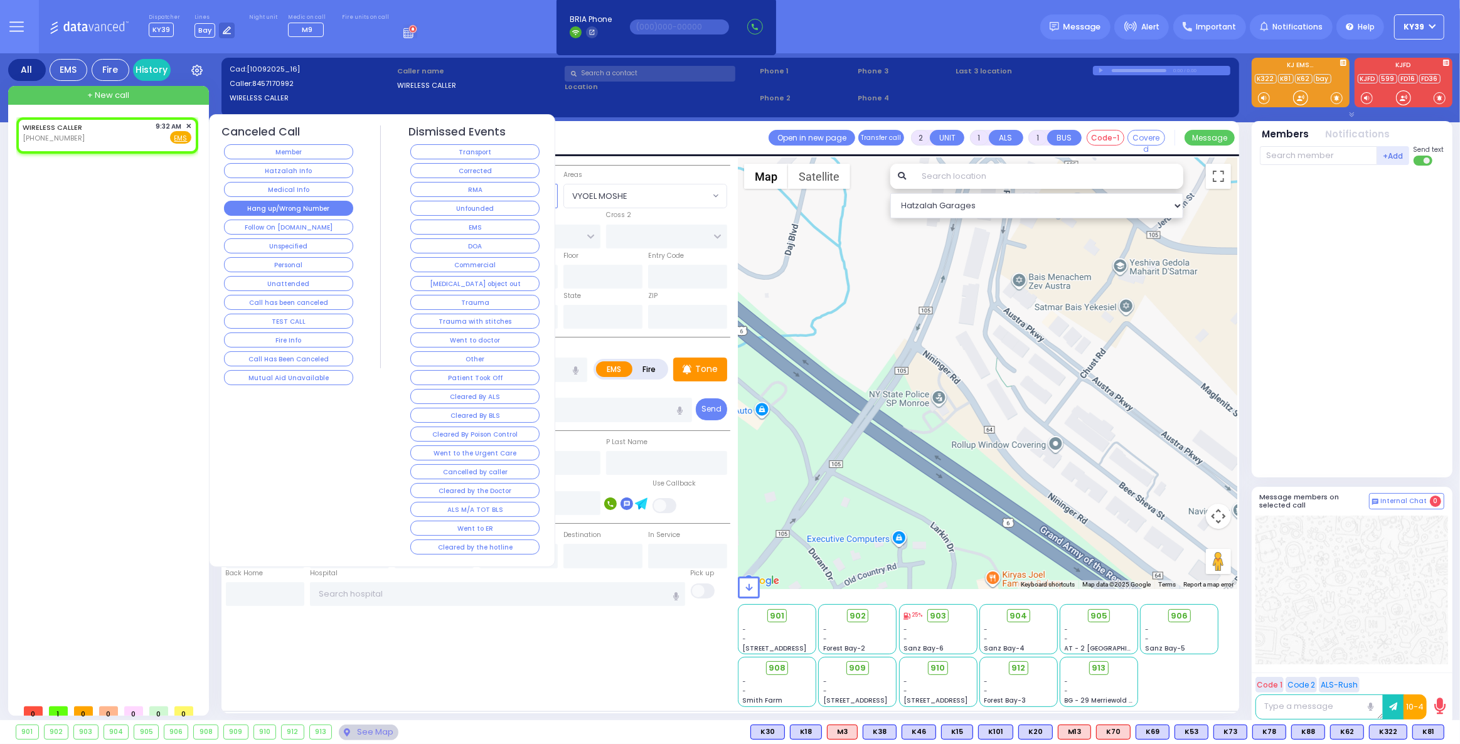
click at [308, 203] on button "Hang up/Wrong Number" at bounding box center [288, 208] width 129 height 15
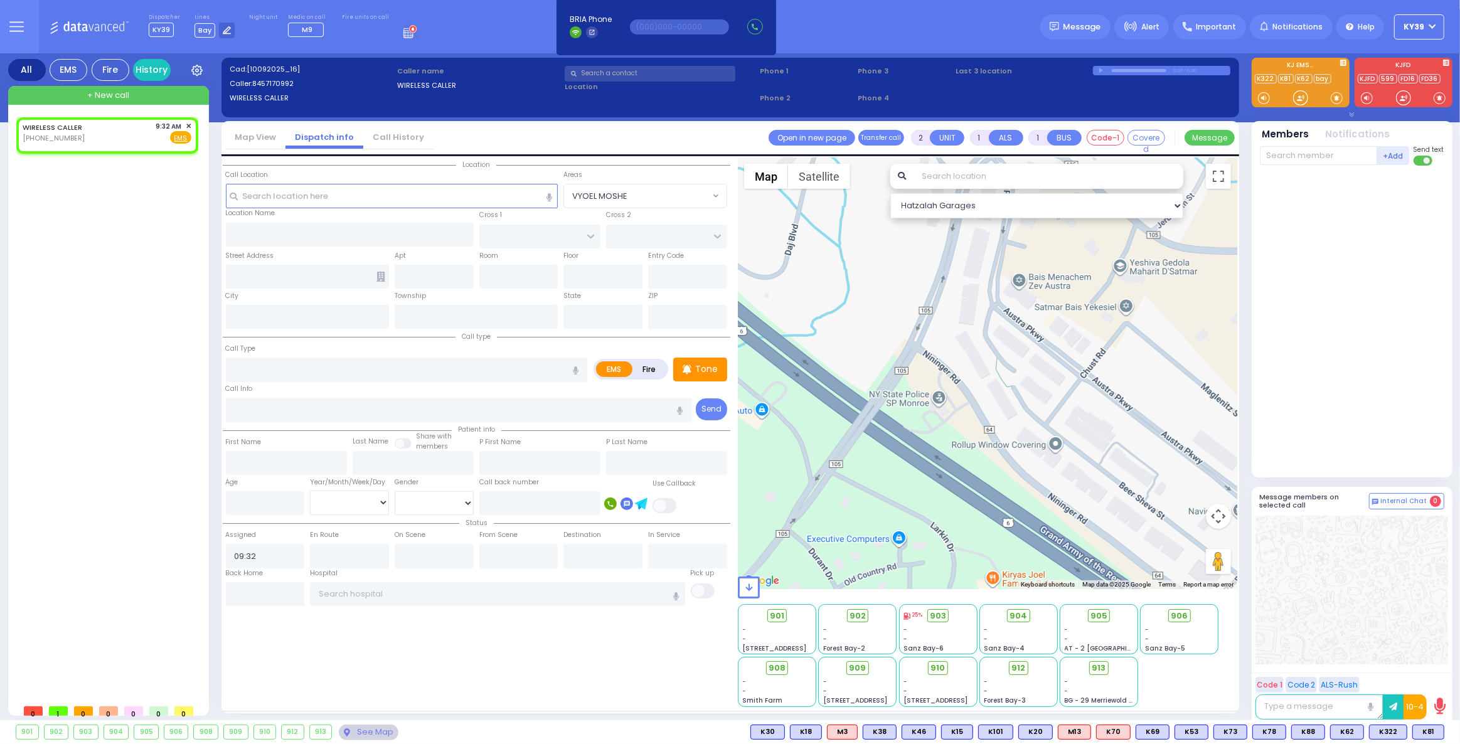
select select
radio input "true"
select select
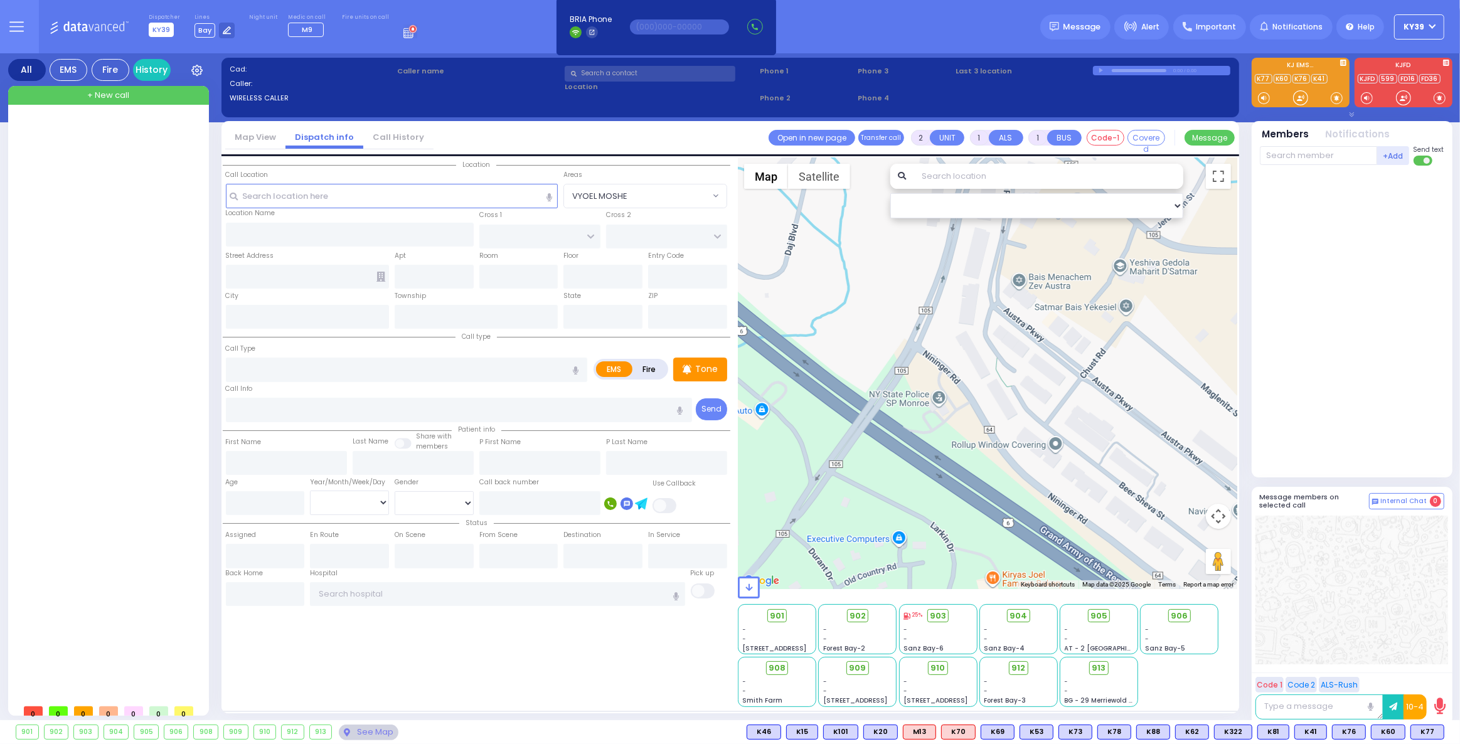
click at [158, 31] on span "KY39" at bounding box center [161, 30] width 25 height 14
click at [163, 29] on span "KY39" at bounding box center [161, 30] width 25 height 14
click at [405, 35] on rect at bounding box center [405, 35] width 1 height 1
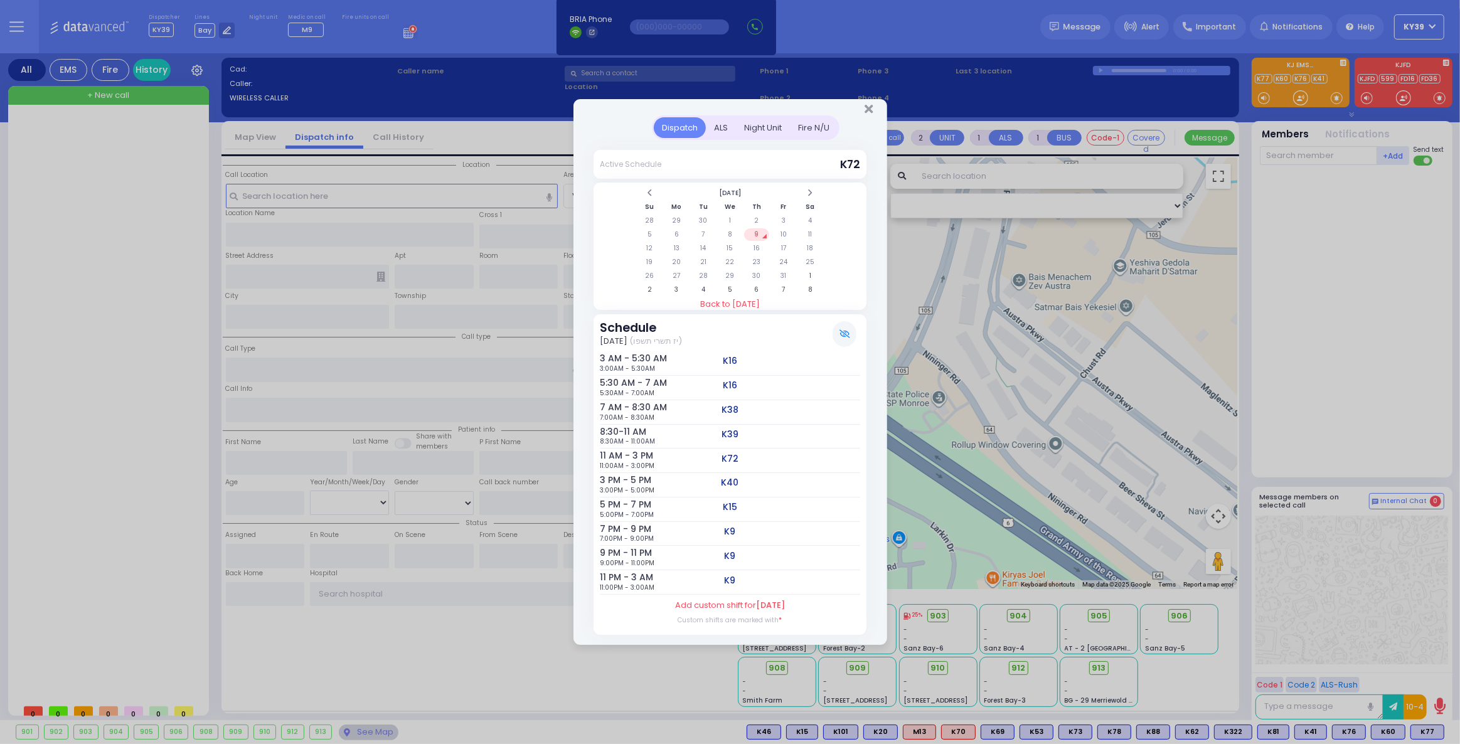
click at [95, 326] on div "Dispatch ALS Night Unit Active Schedule Su" at bounding box center [730, 372] width 1460 height 744
click at [865, 109] on icon "Close" at bounding box center [869, 109] width 8 height 13
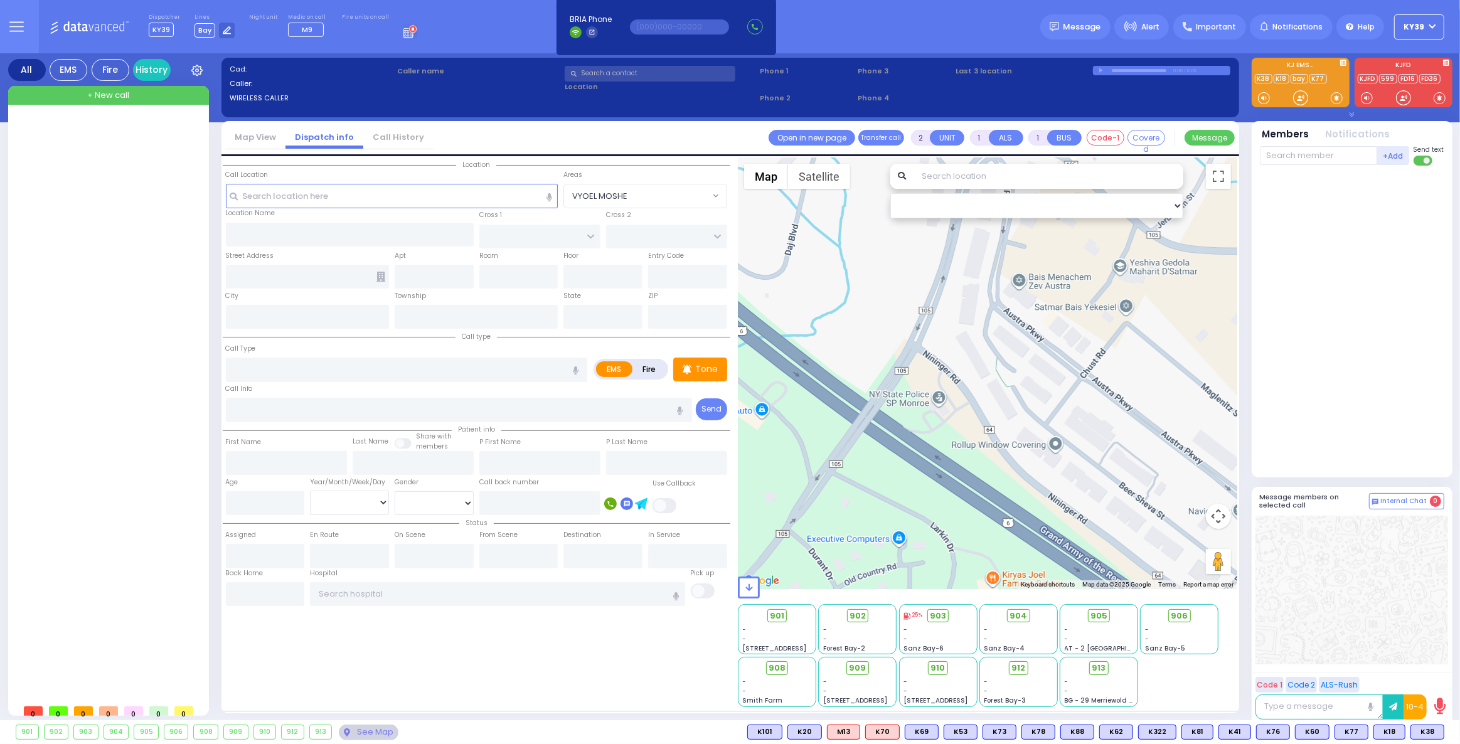
click at [404, 37] on icon at bounding box center [411, 31] width 14 height 14
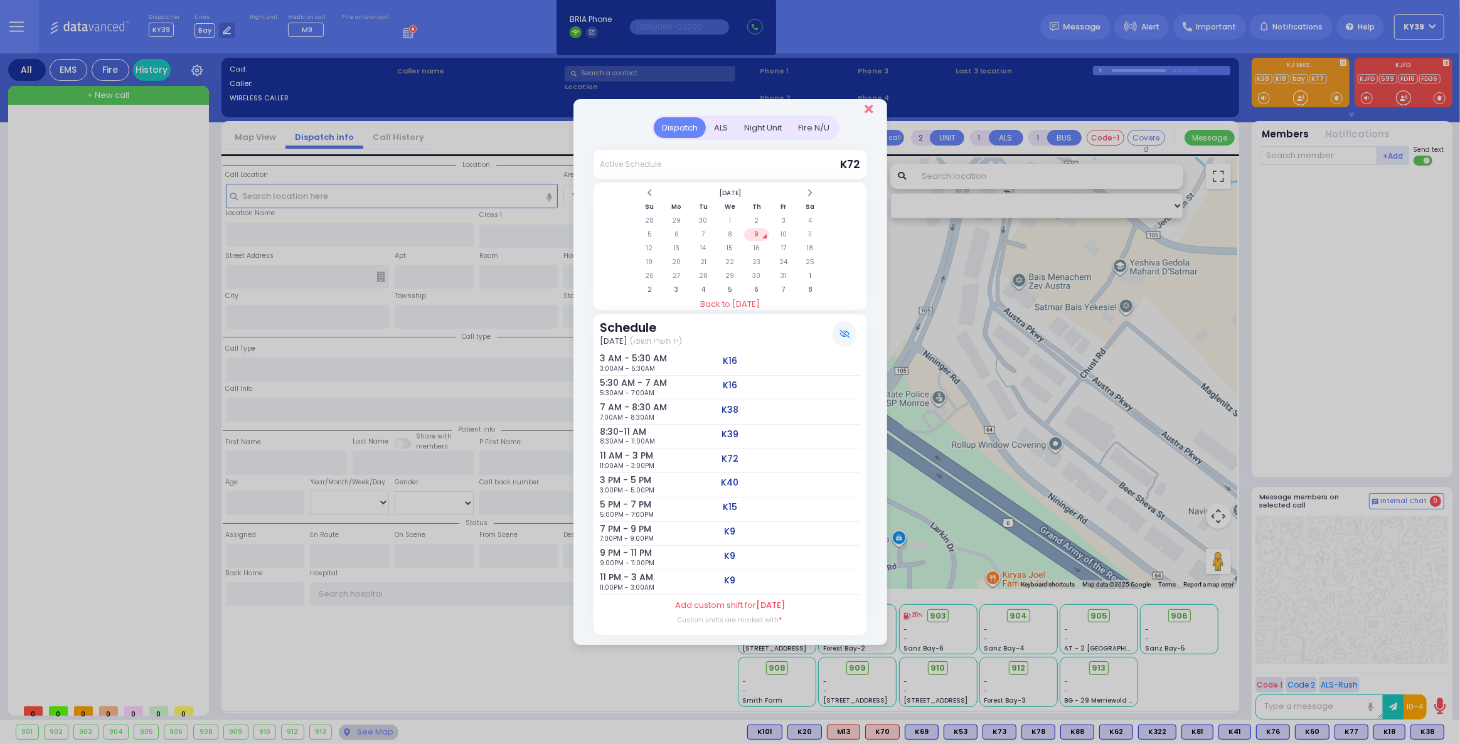
click at [872, 110] on icon "Close" at bounding box center [869, 109] width 8 height 13
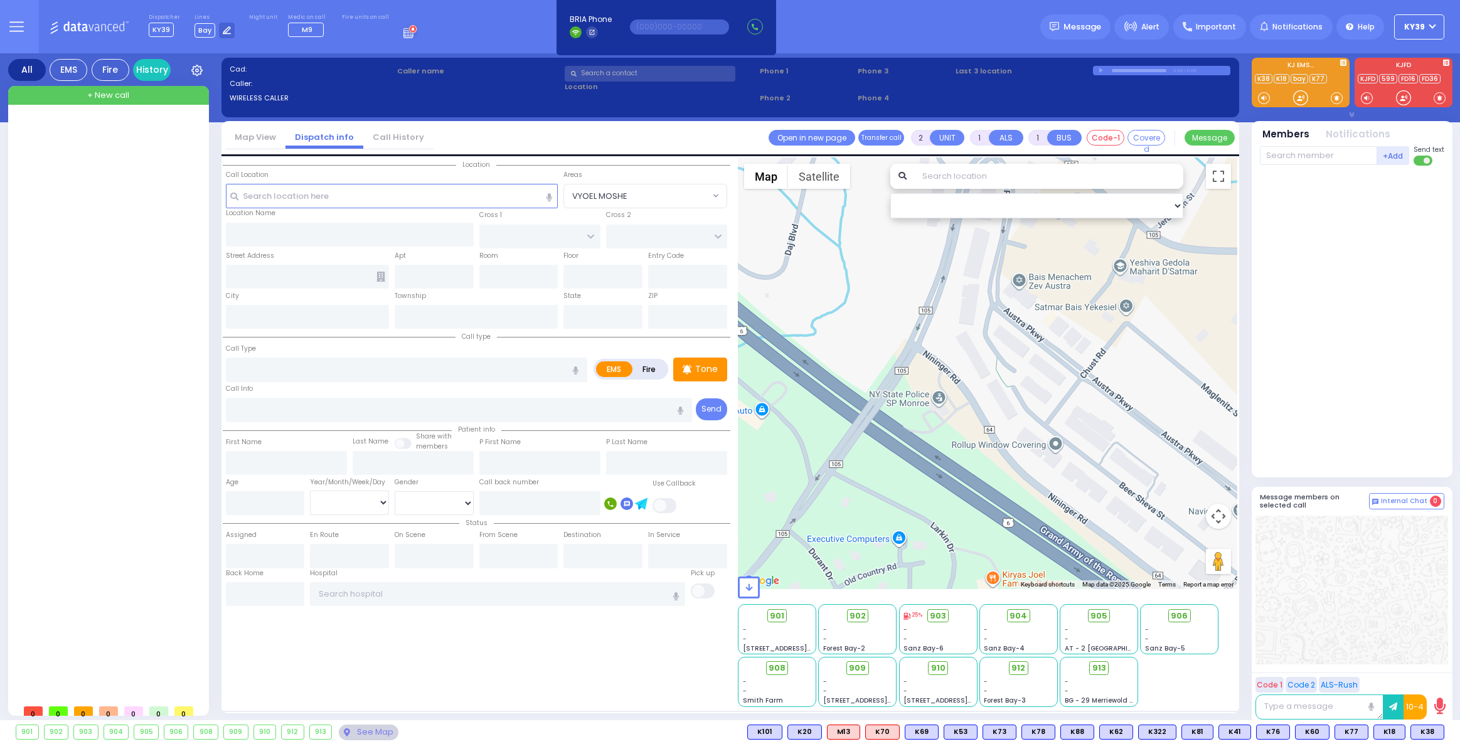
select select
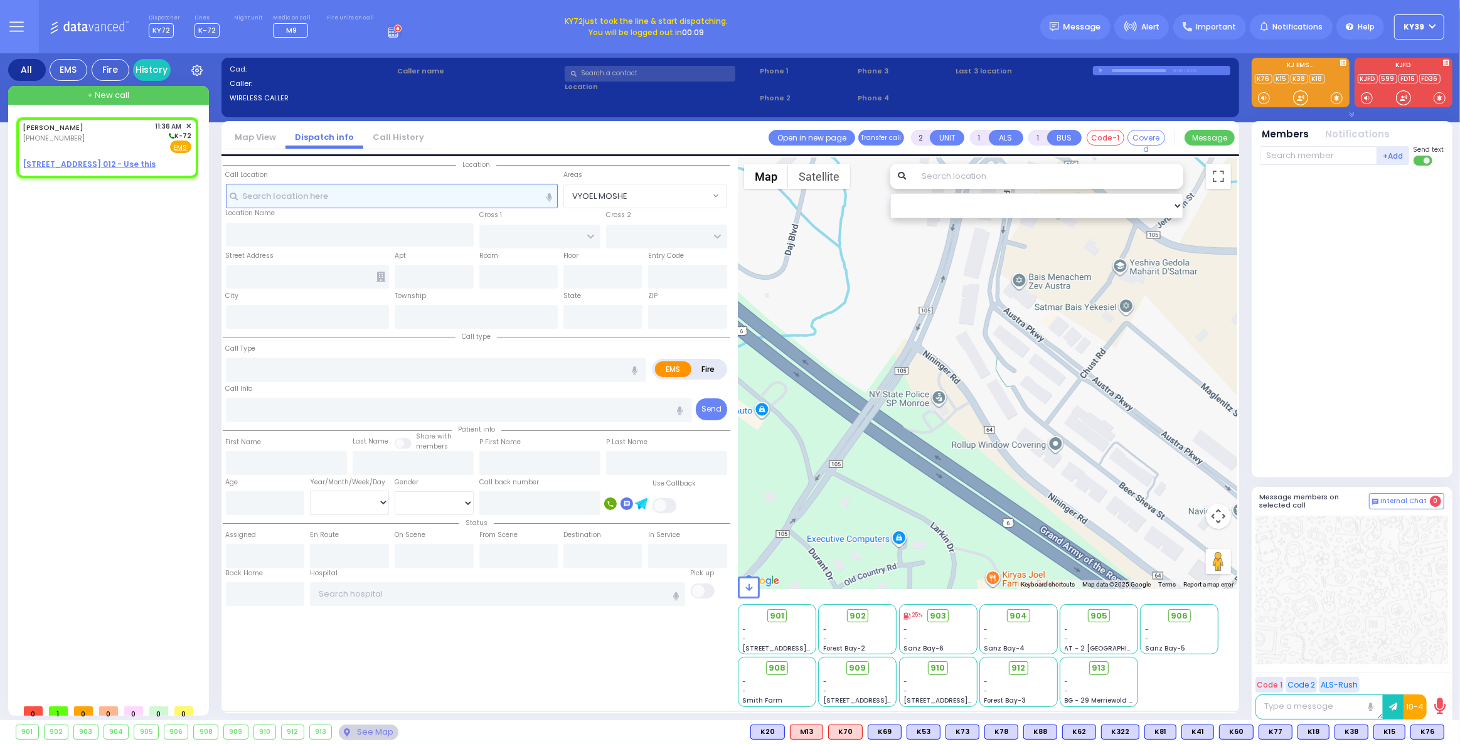
select select
radio input "true"
type input "SHMIEL"
type input "JACOBOWITZ"
select select
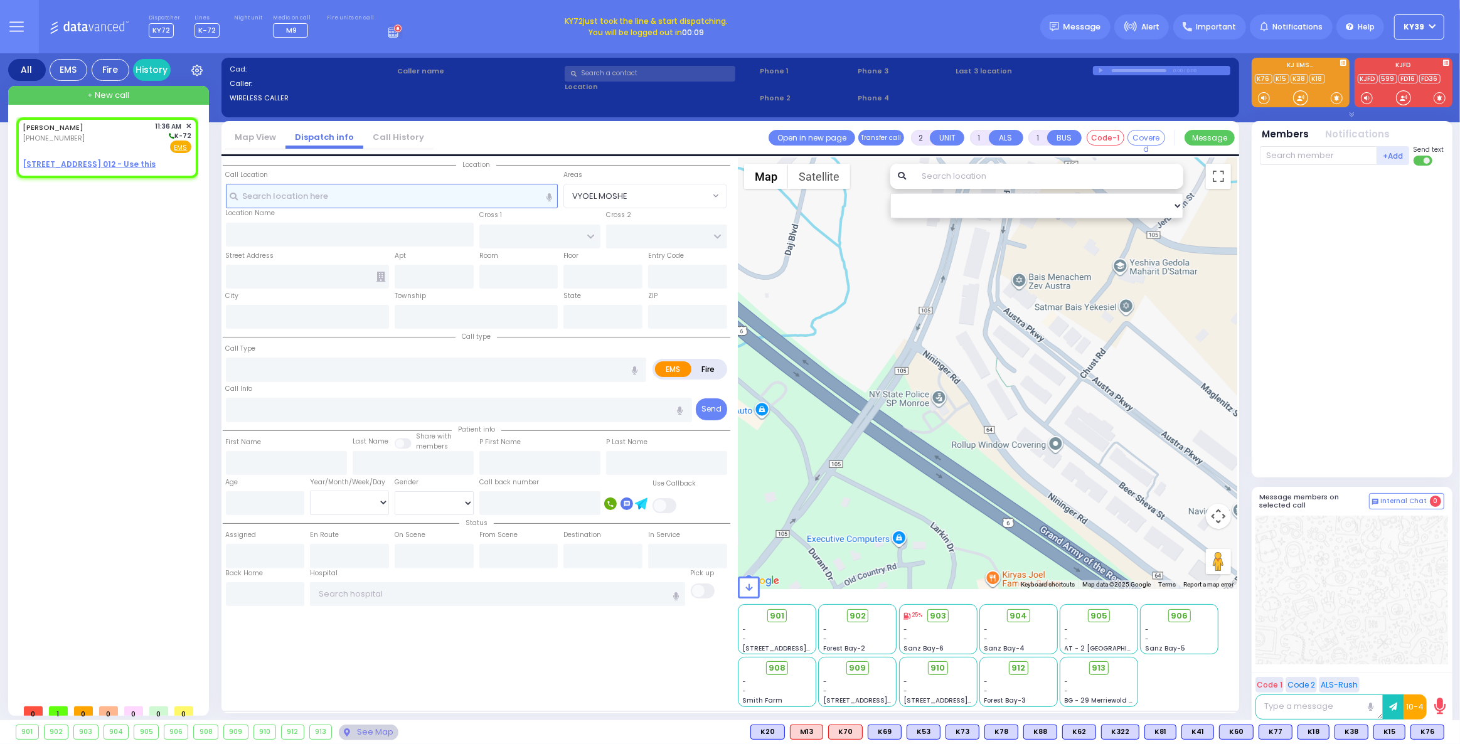
type input "11:36"
select select "Hatzalah Garages"
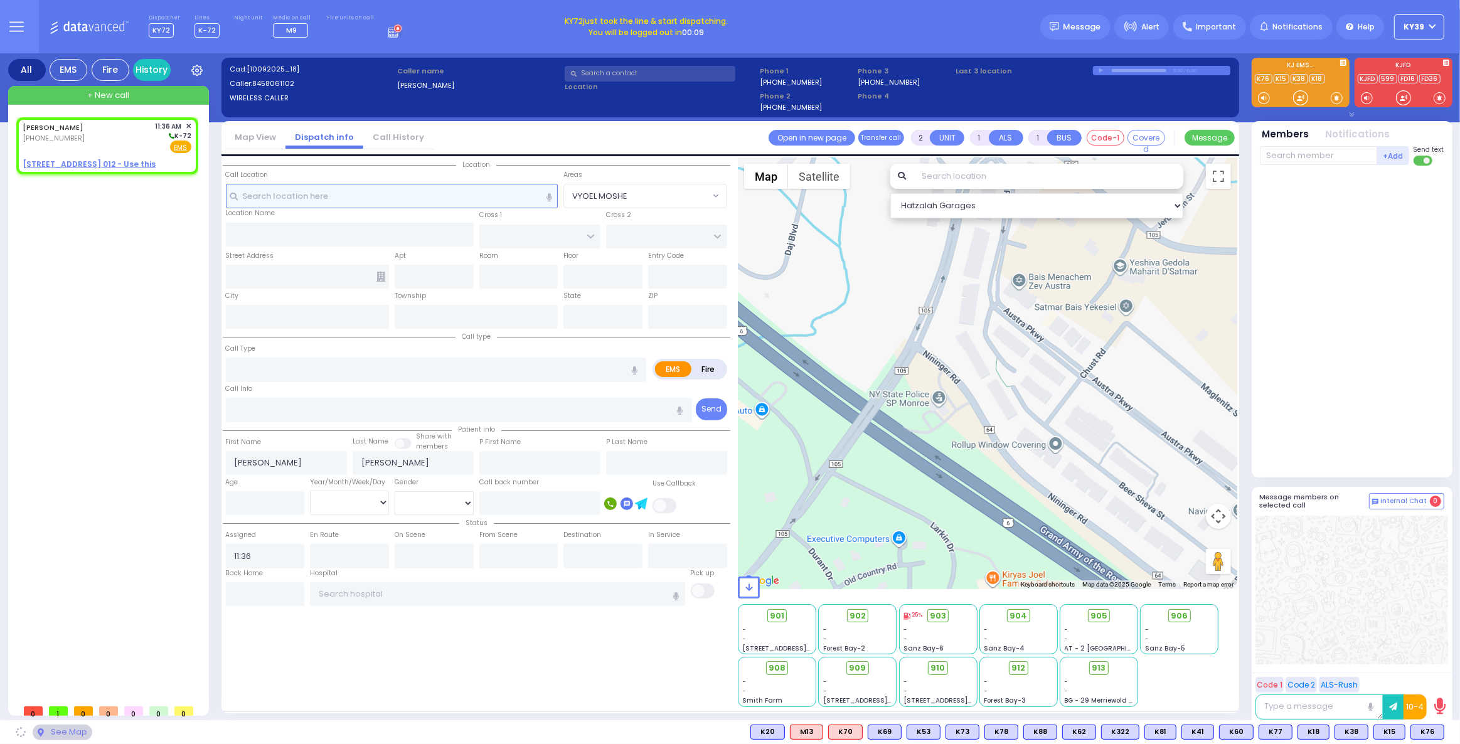
select select
radio input "true"
select select
select select "Hatzalah Garages"
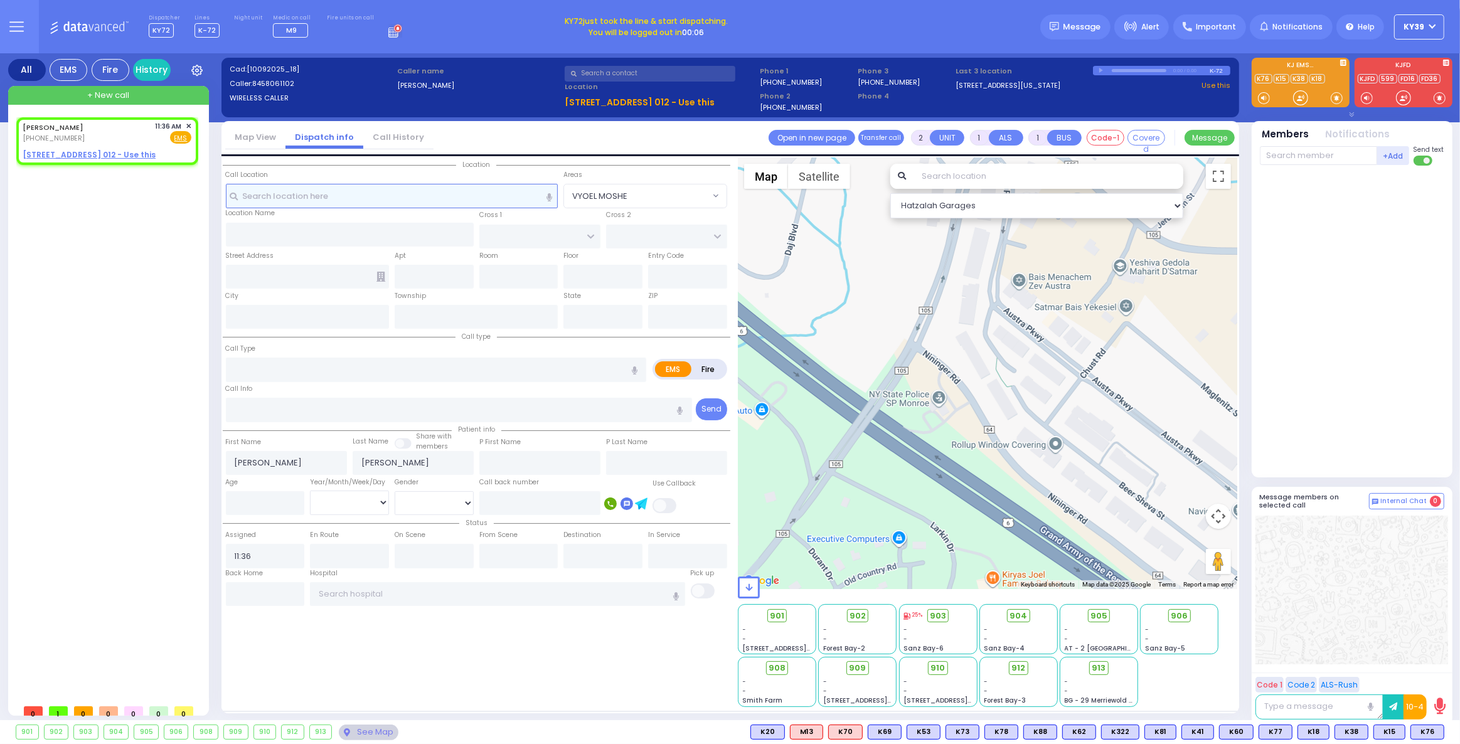
select select
radio input "true"
select select
select select "Hatzalah Garages"
